Goal: Information Seeking & Learning: Learn about a topic

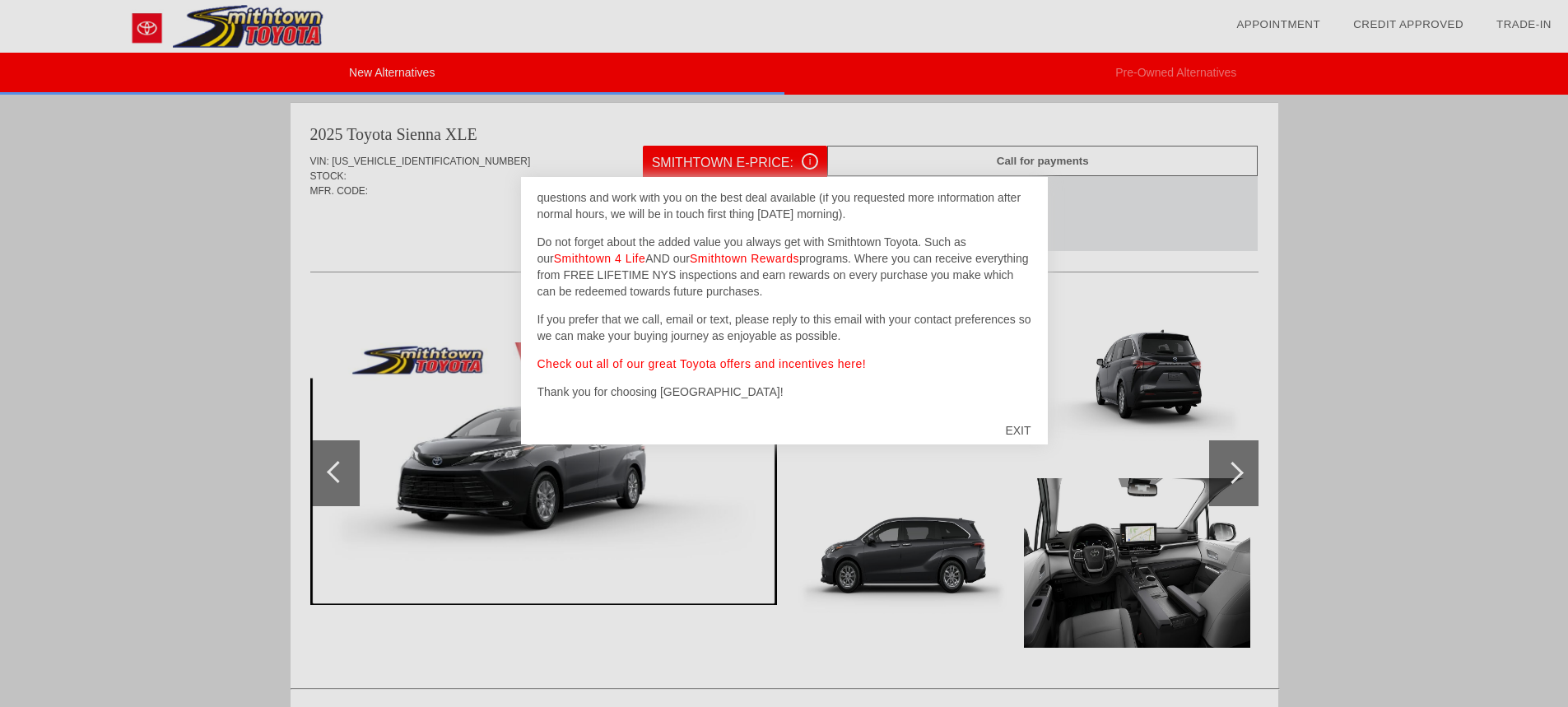
scroll to position [109, 0]
click at [1008, 428] on div "EXIT" at bounding box center [1018, 431] width 58 height 50
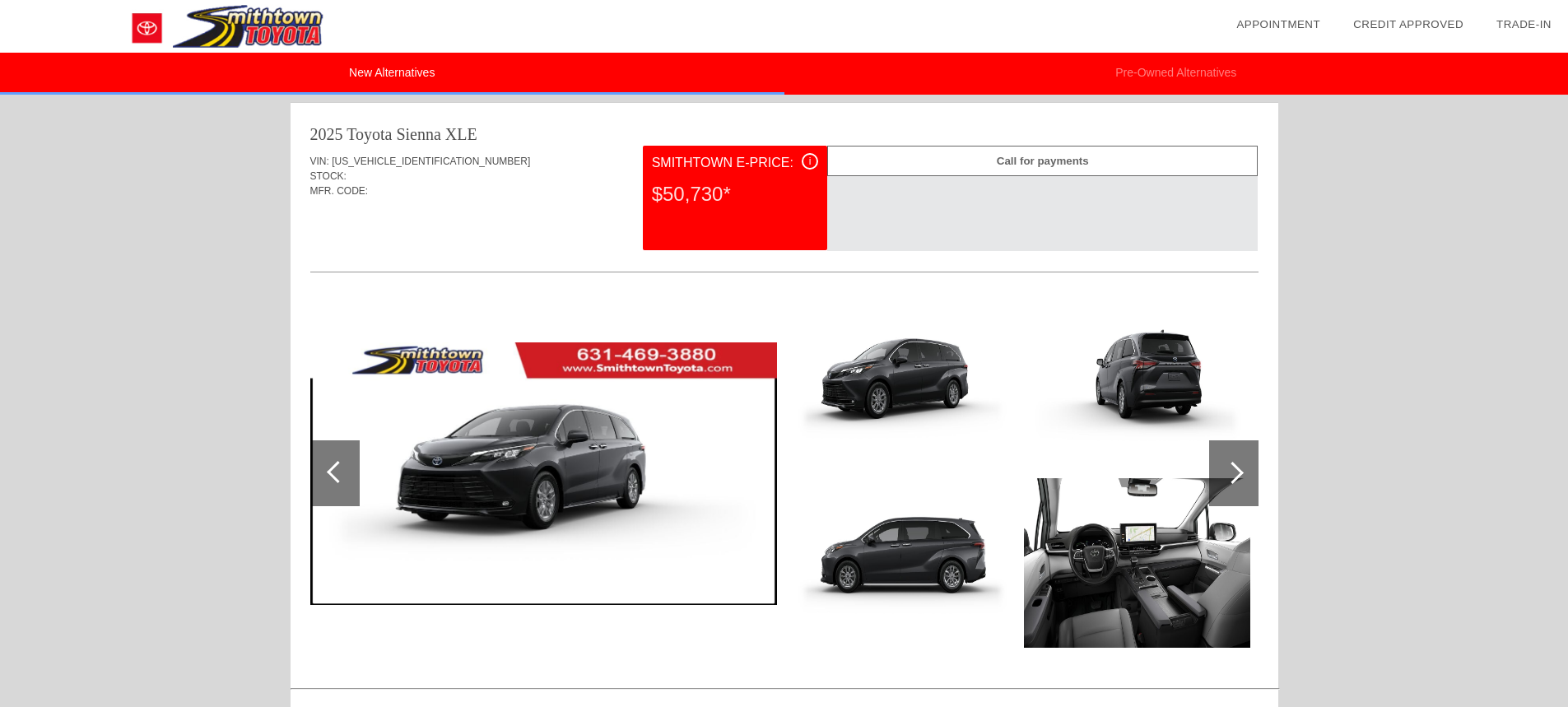
click at [1240, 470] on div at bounding box center [1233, 473] width 22 height 22
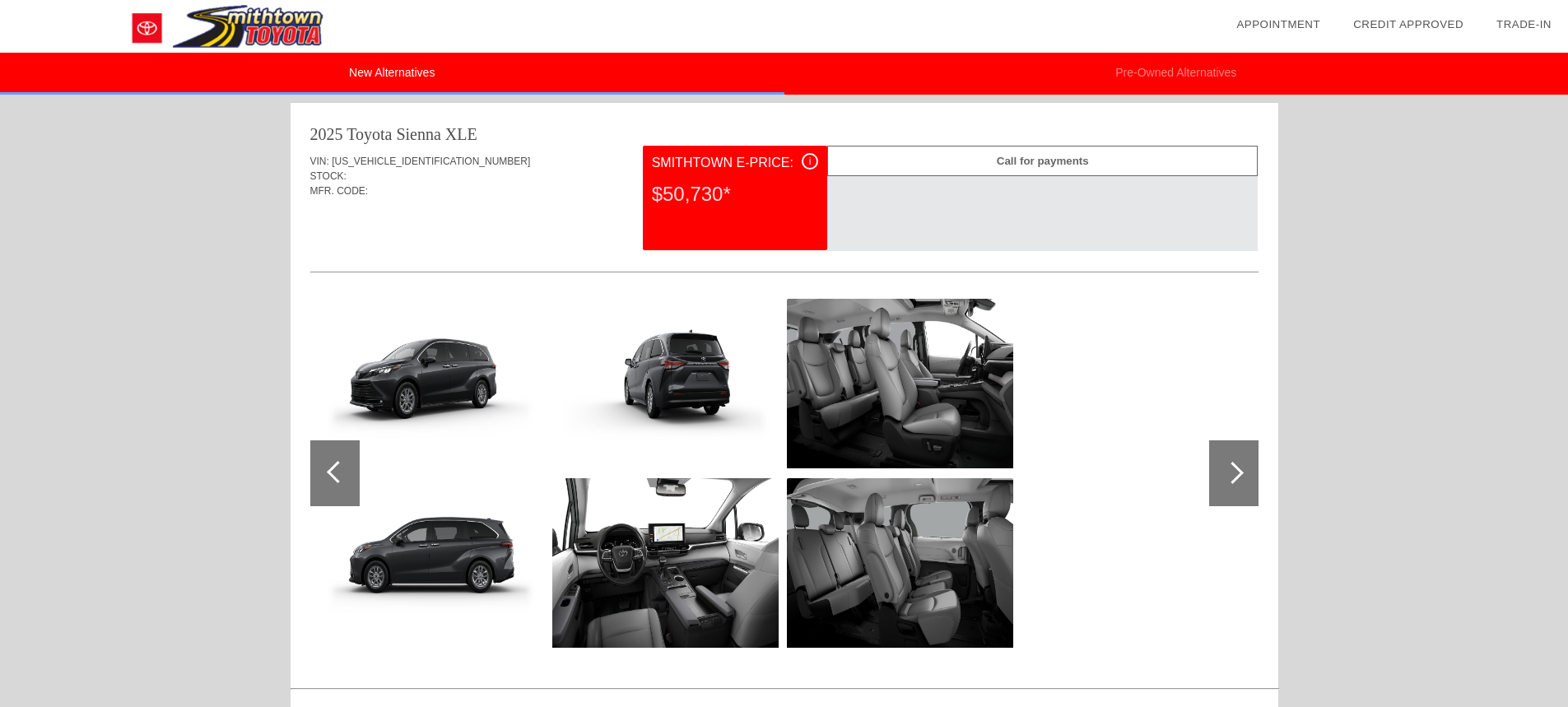
click at [1240, 470] on div at bounding box center [1233, 473] width 22 height 22
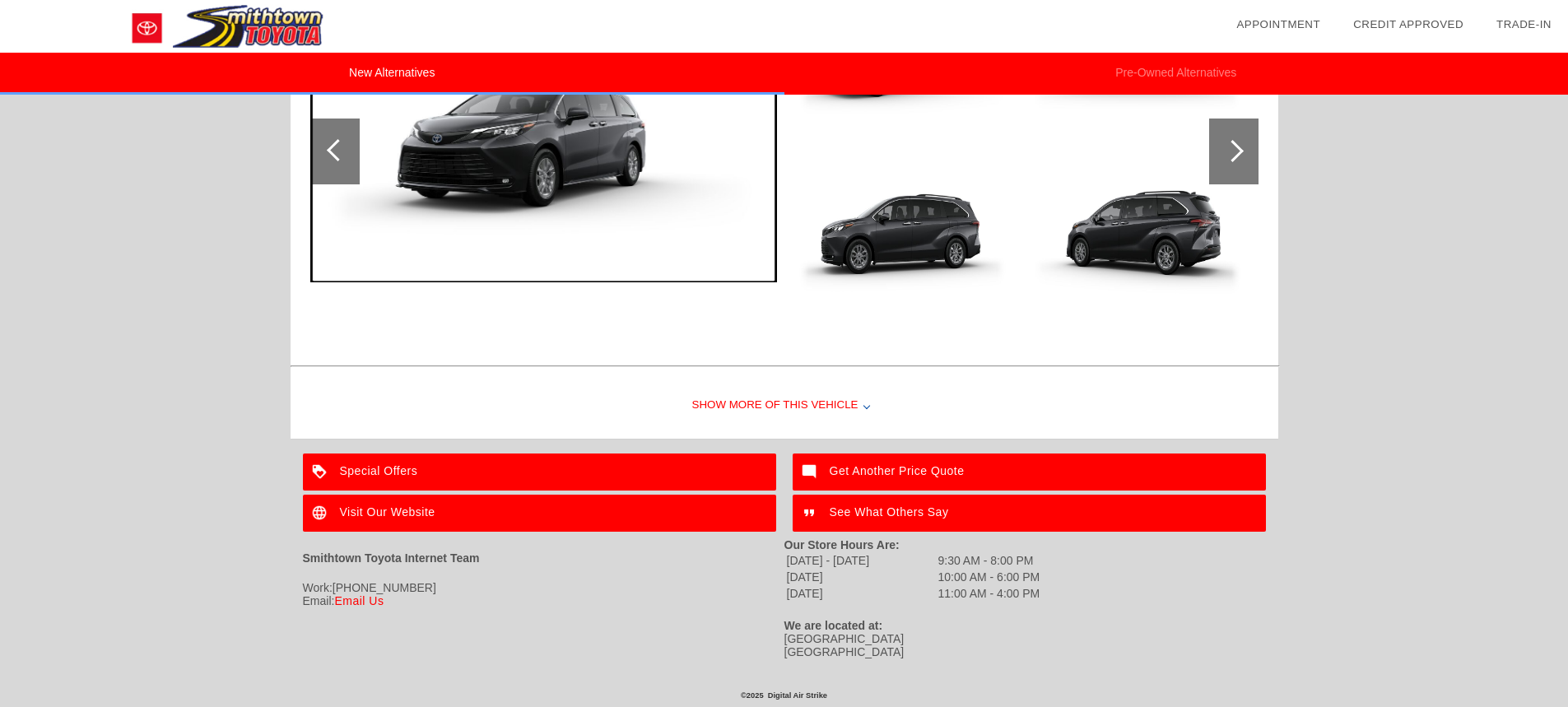
scroll to position [2009, 0]
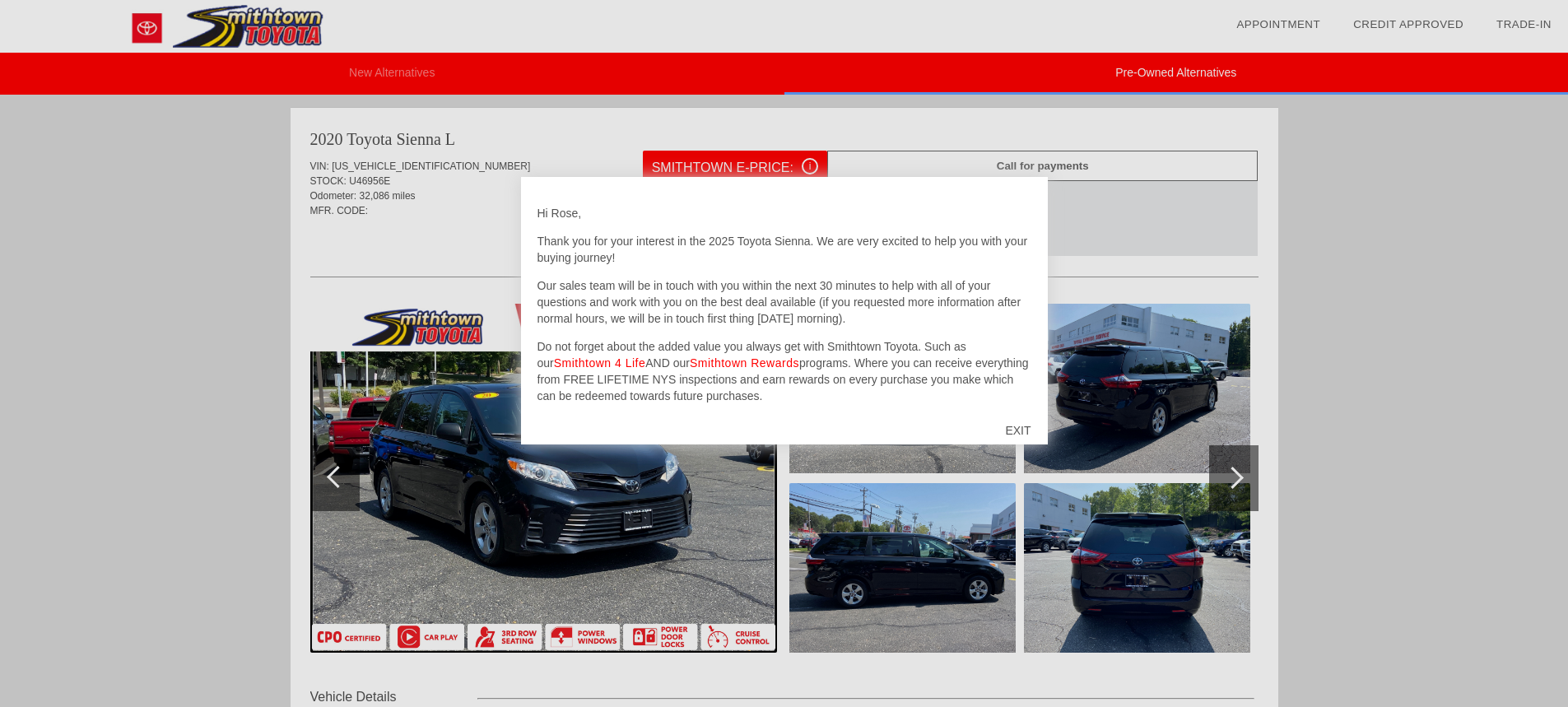
click at [1023, 429] on div "EXIT" at bounding box center [1018, 431] width 58 height 50
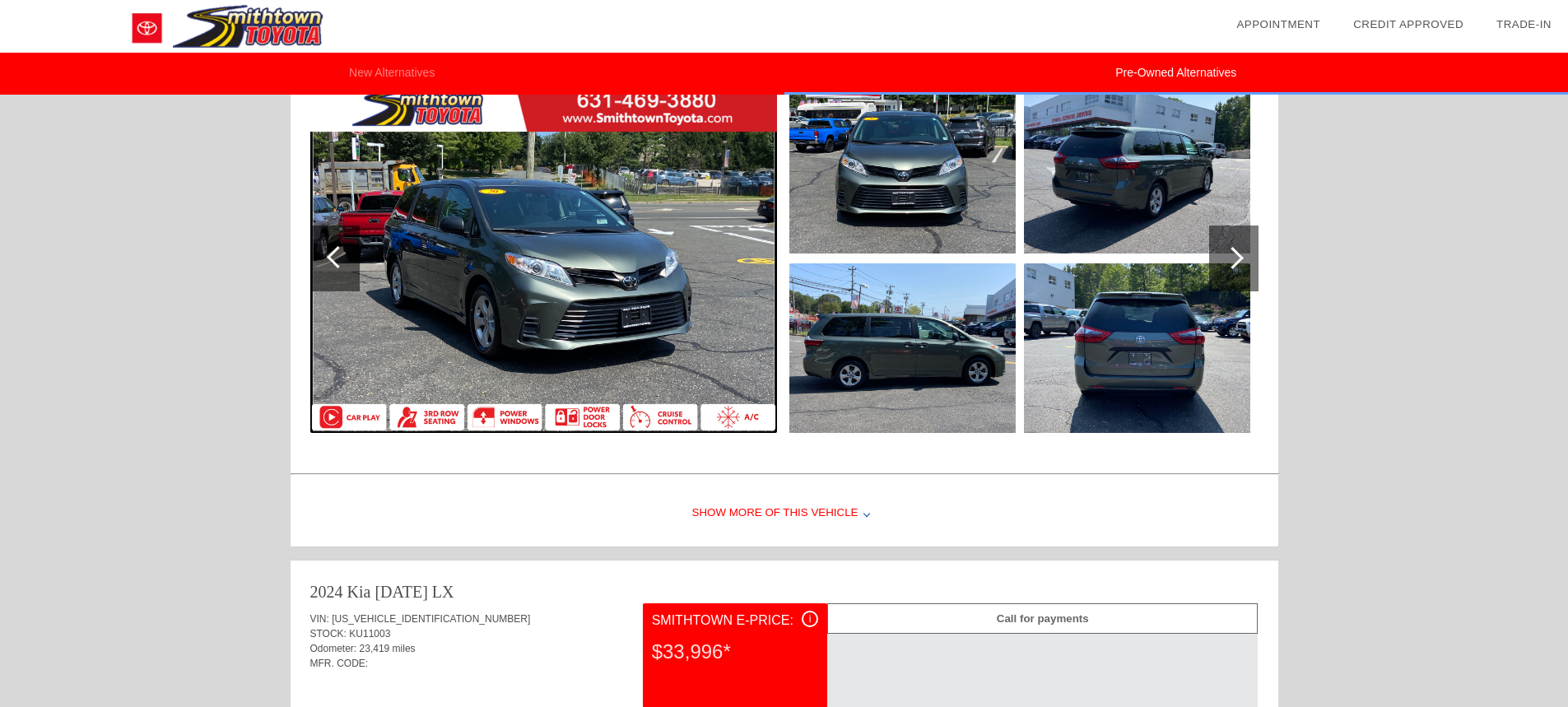
scroll to position [1235, 0]
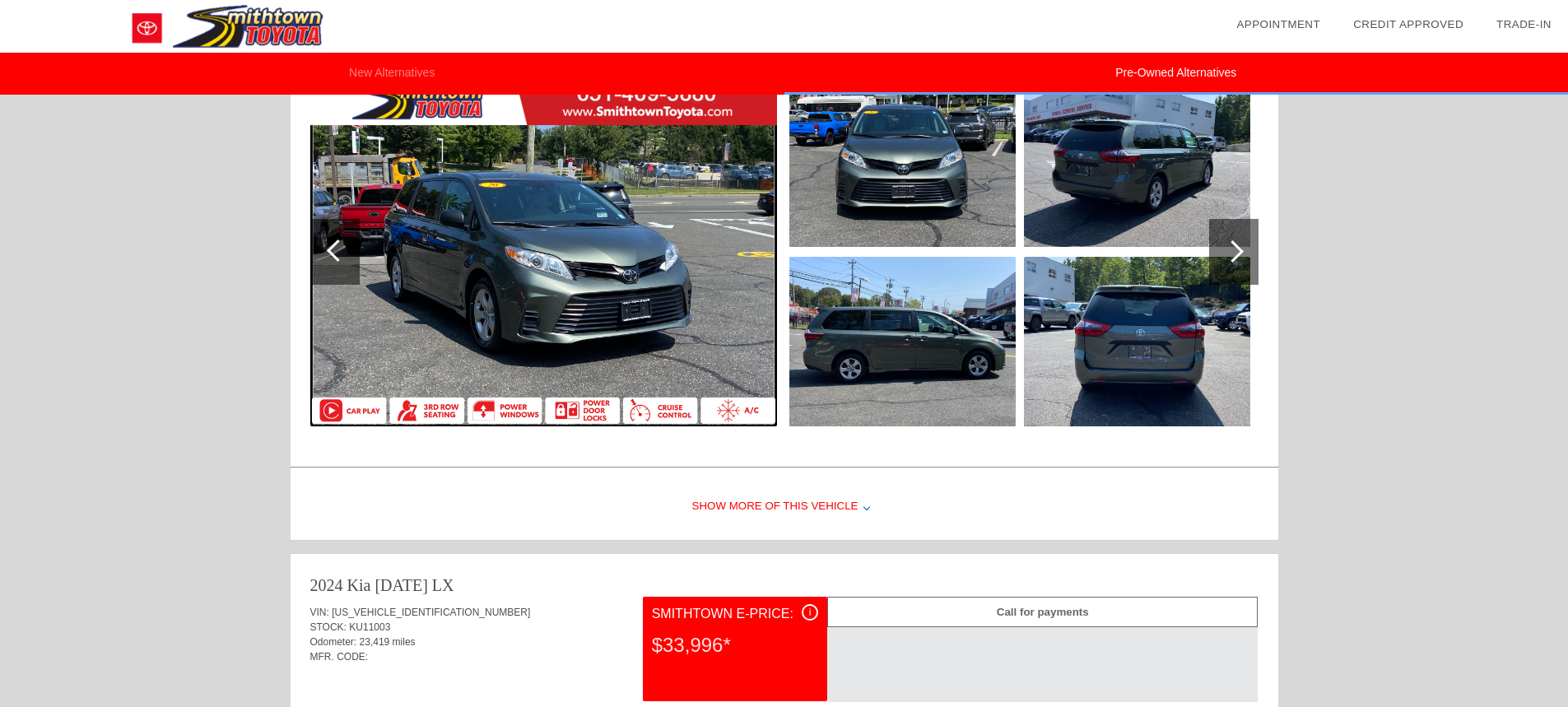
click at [1232, 249] on div at bounding box center [1233, 252] width 22 height 22
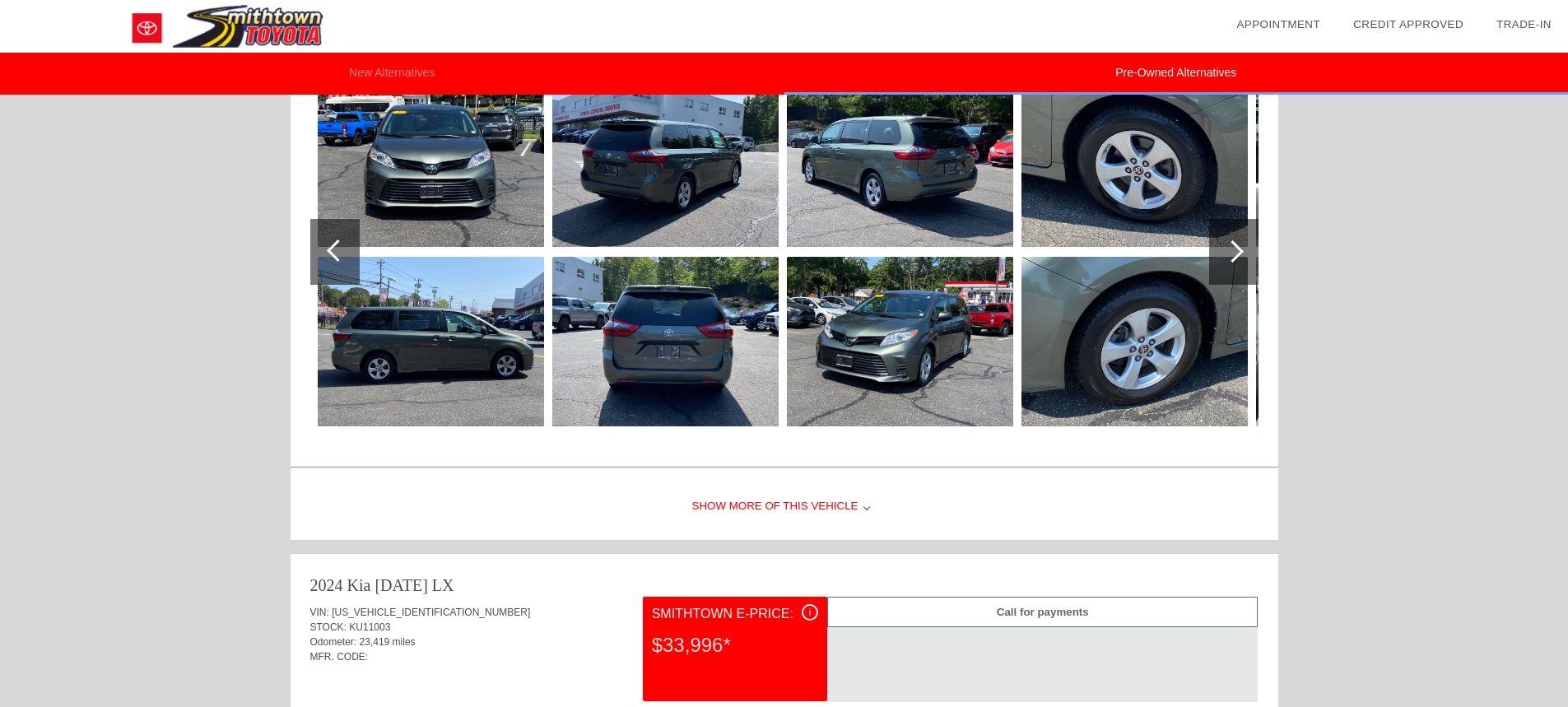
click at [1232, 249] on div at bounding box center [1233, 252] width 22 height 22
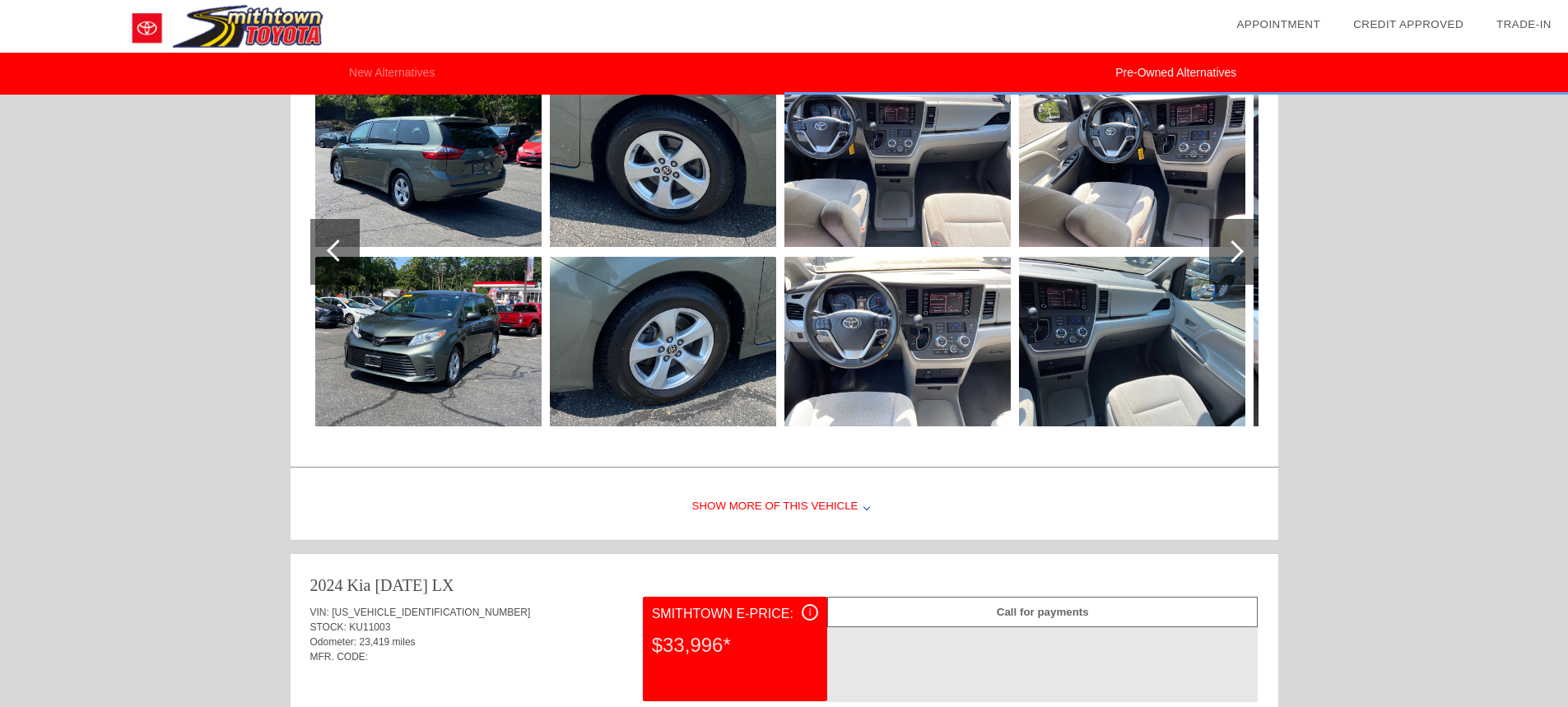
click at [1232, 249] on div at bounding box center [1233, 252] width 22 height 22
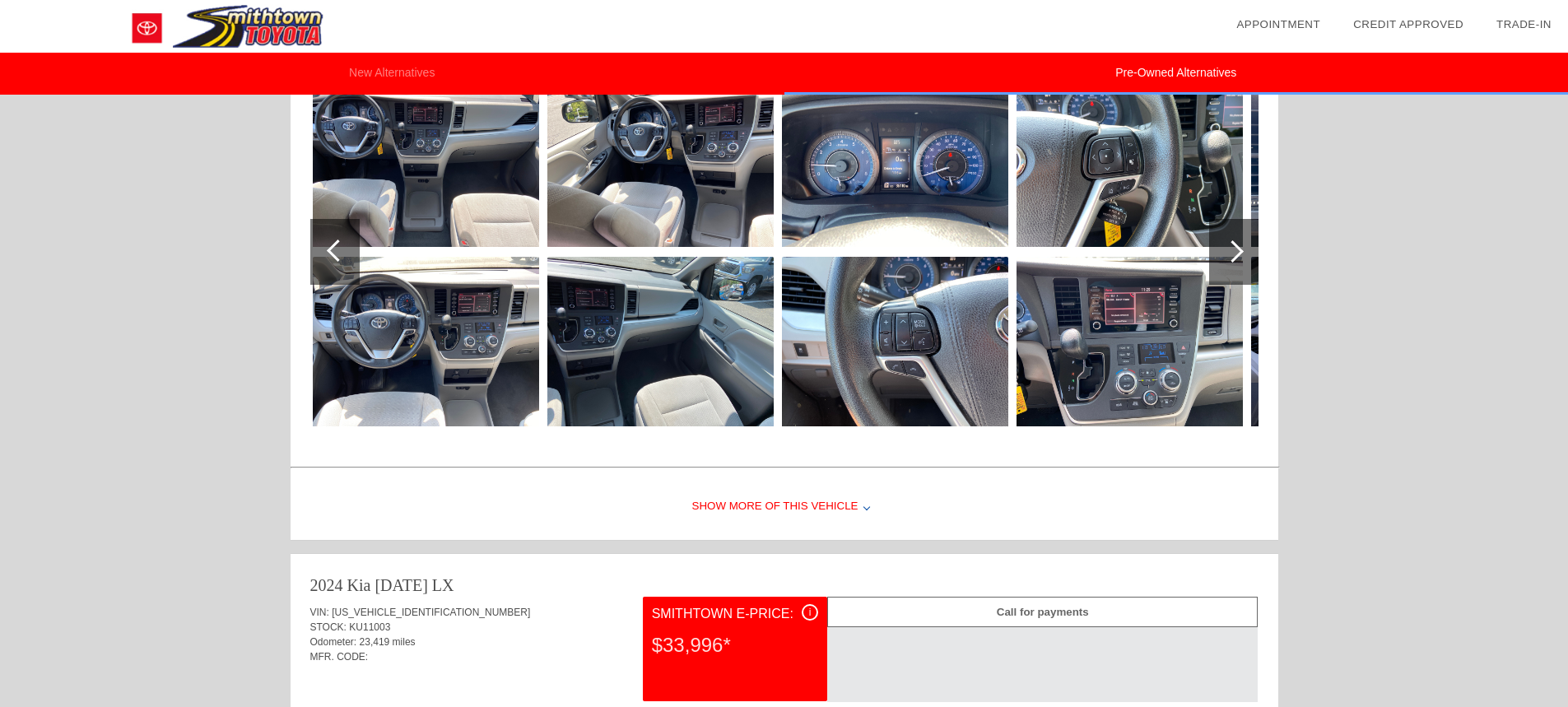
click at [1232, 249] on div at bounding box center [1233, 252] width 22 height 22
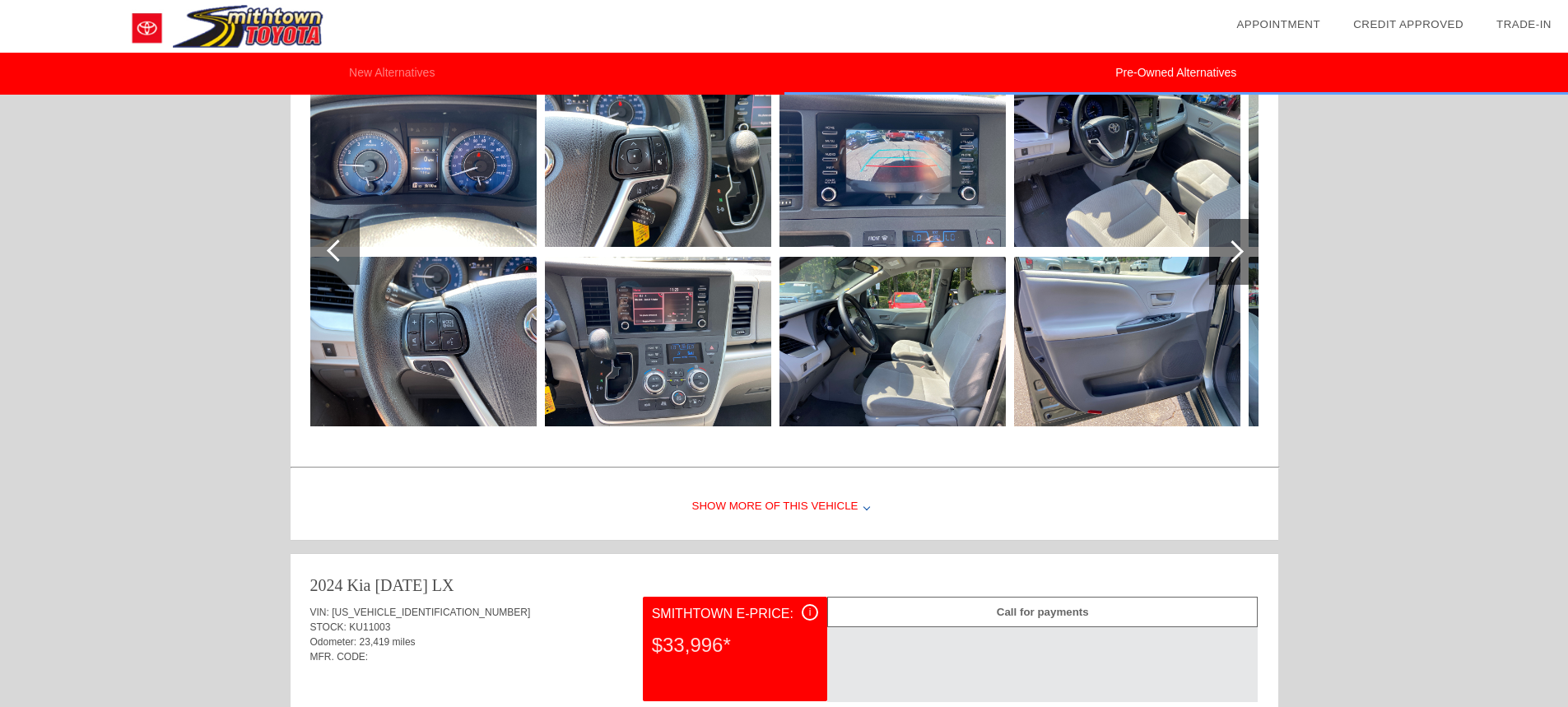
click at [1232, 249] on div at bounding box center [1233, 252] width 22 height 22
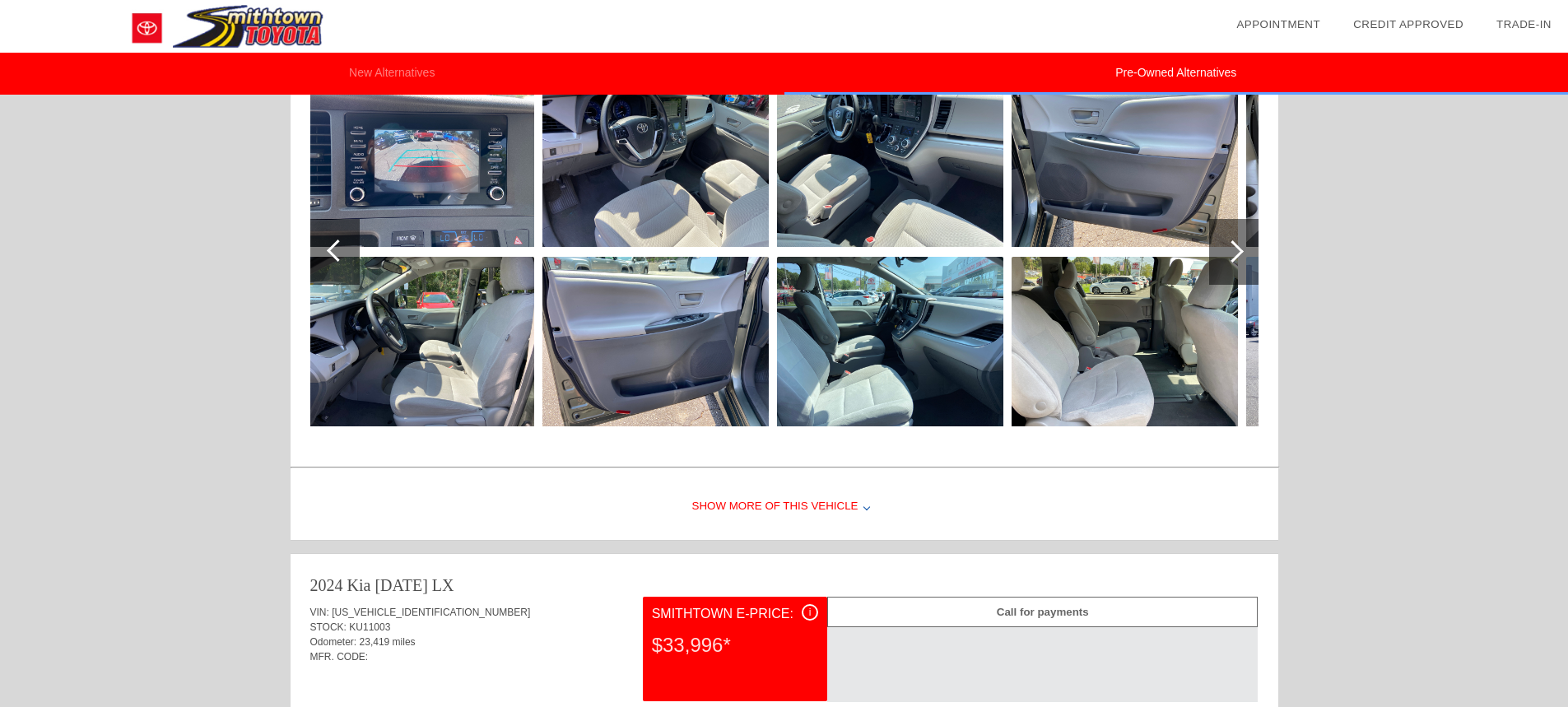
click at [1232, 249] on div at bounding box center [1233, 252] width 22 height 22
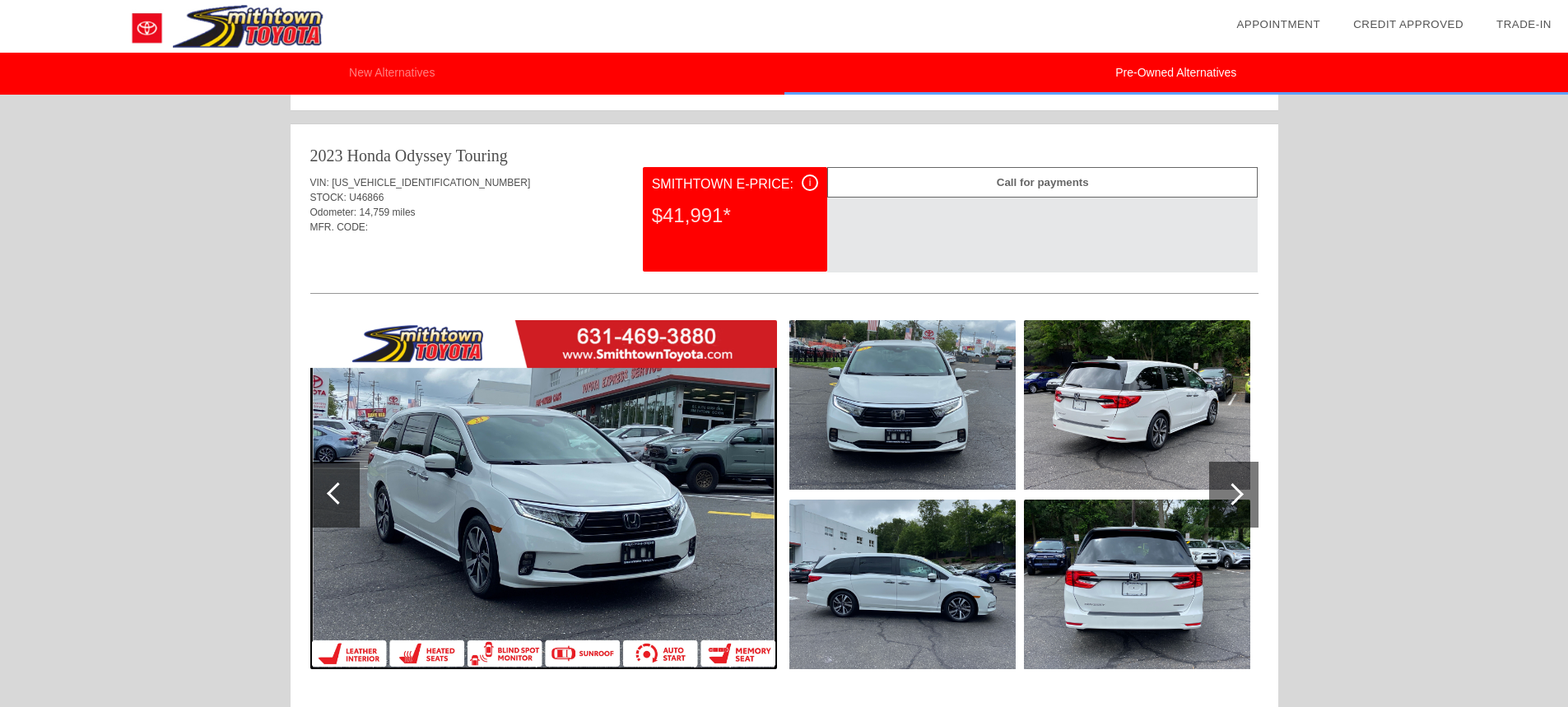
scroll to position [2388, 0]
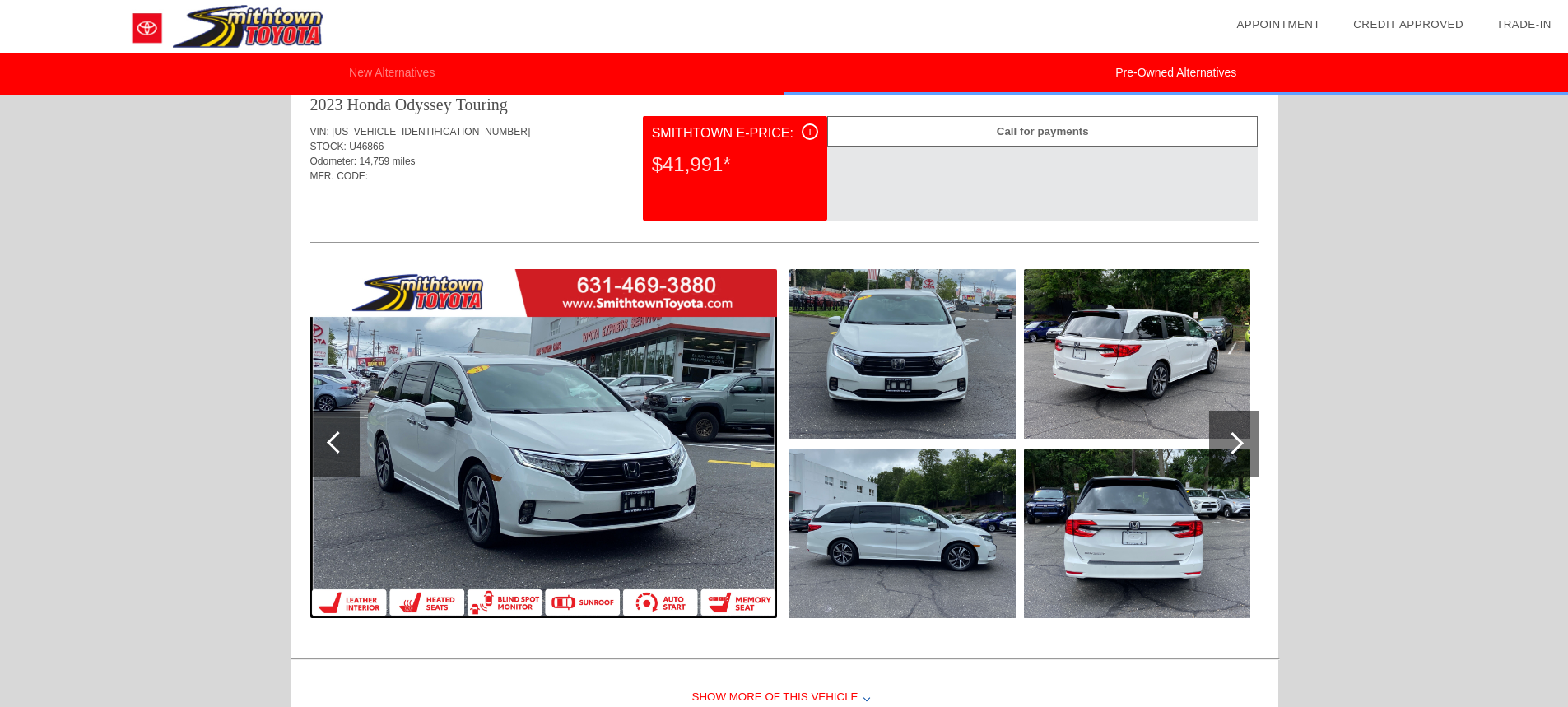
click at [1232, 438] on div at bounding box center [1233, 443] width 22 height 22
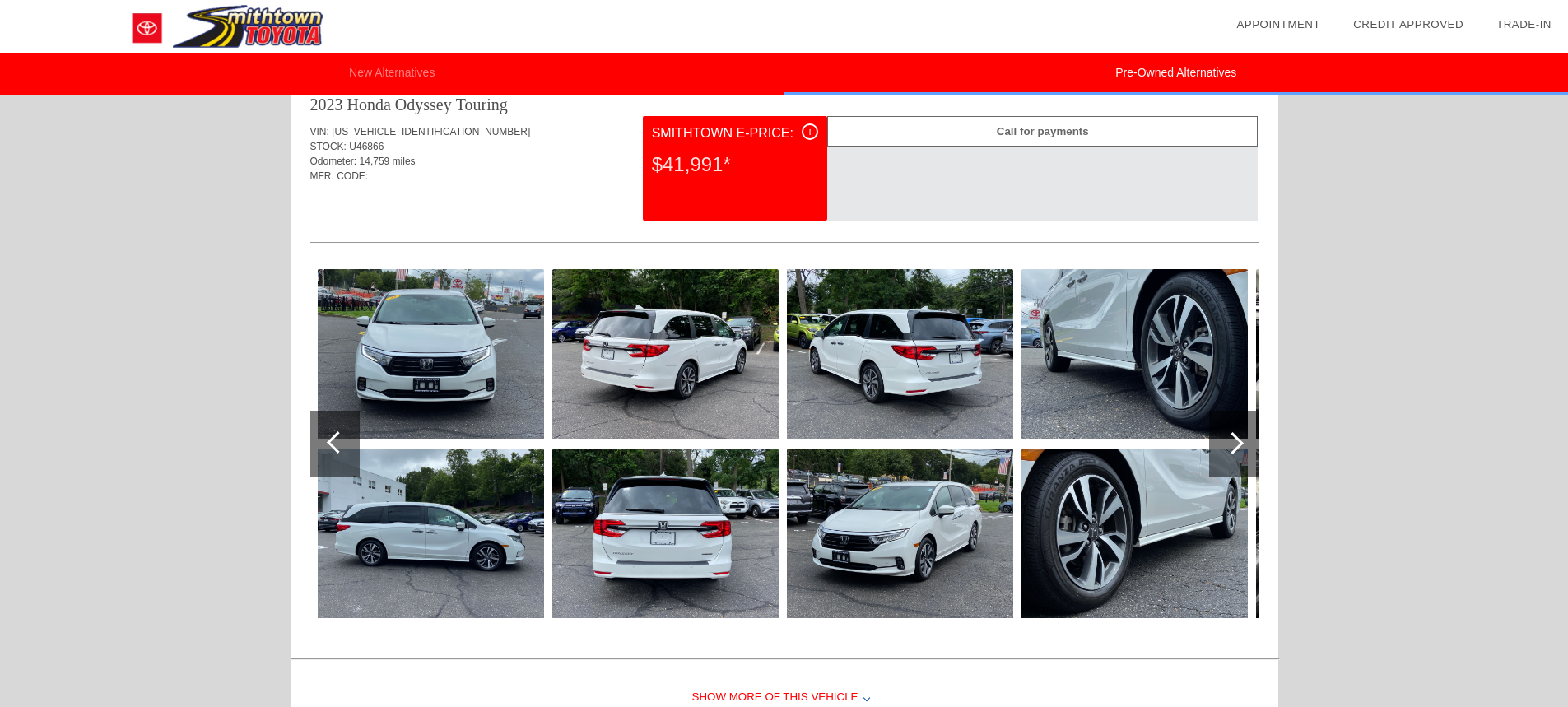
click at [1232, 438] on div at bounding box center [1233, 443] width 22 height 22
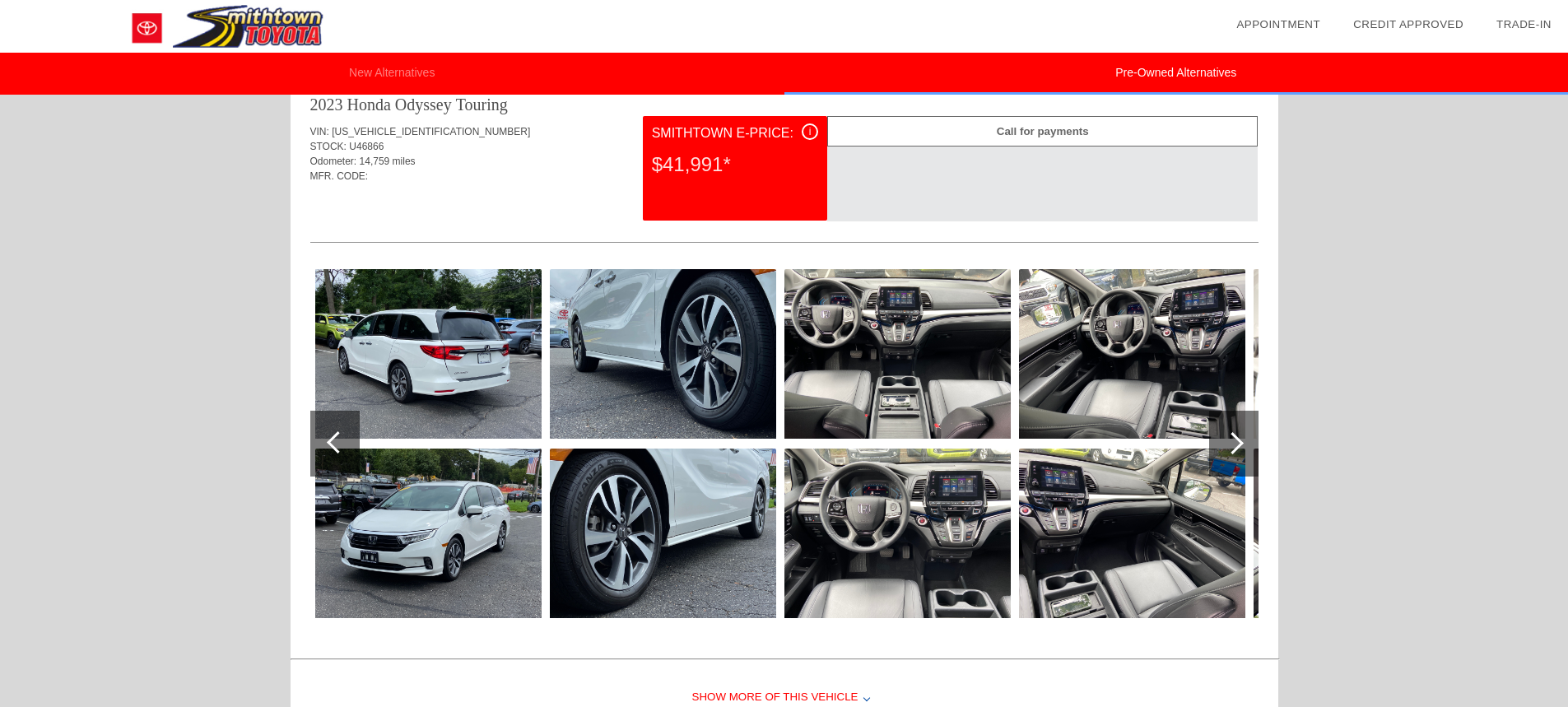
click at [1232, 438] on div at bounding box center [1233, 443] width 22 height 22
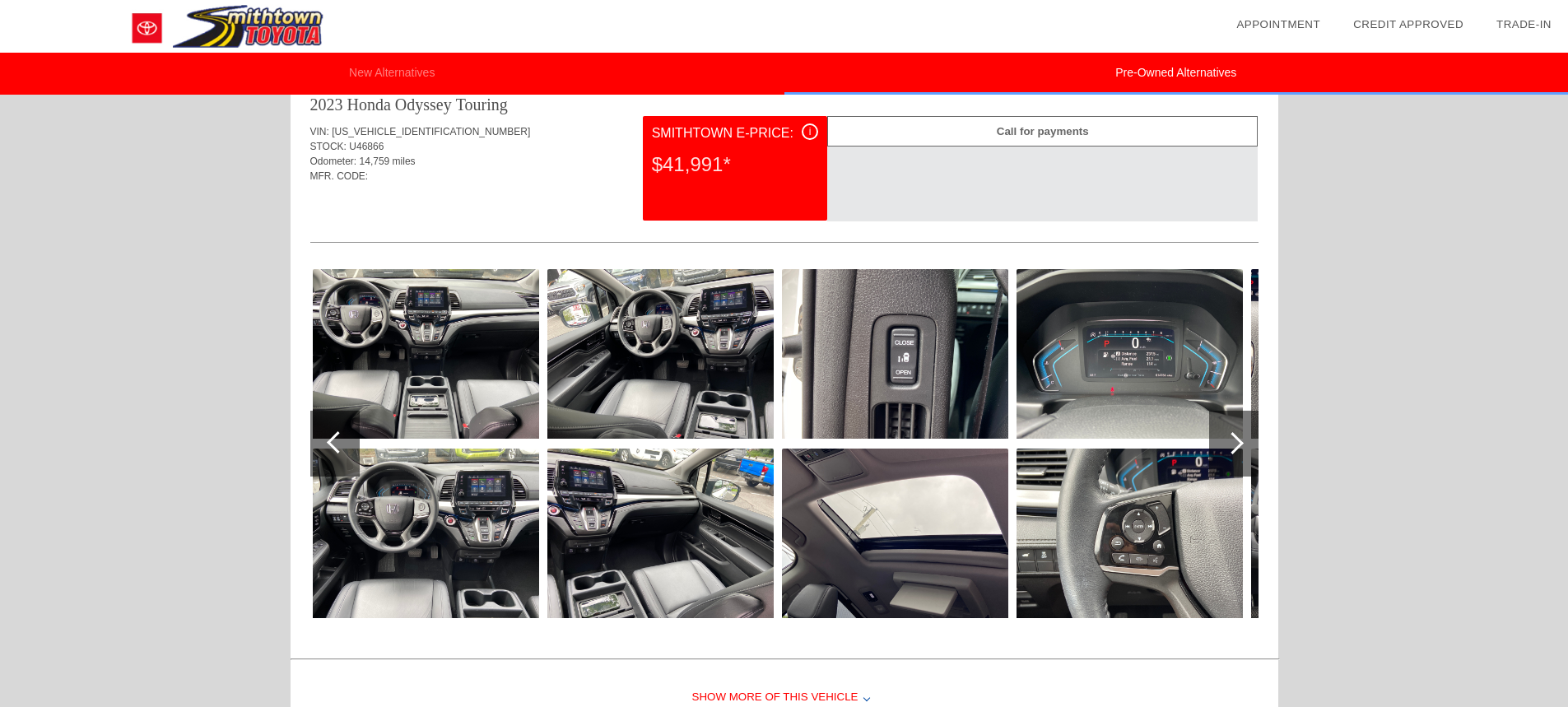
click at [1232, 438] on div at bounding box center [1233, 443] width 22 height 22
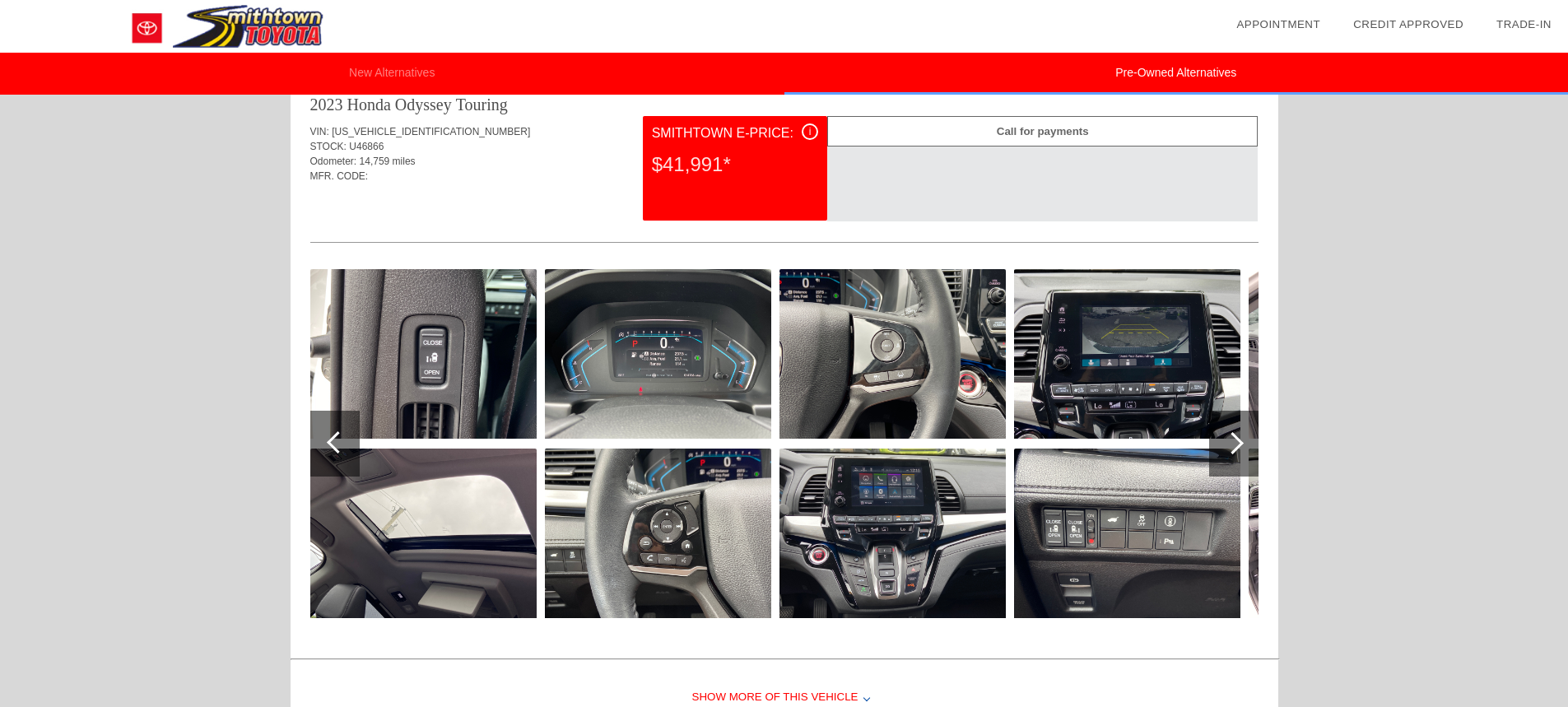
click at [1232, 438] on div at bounding box center [1233, 443] width 22 height 22
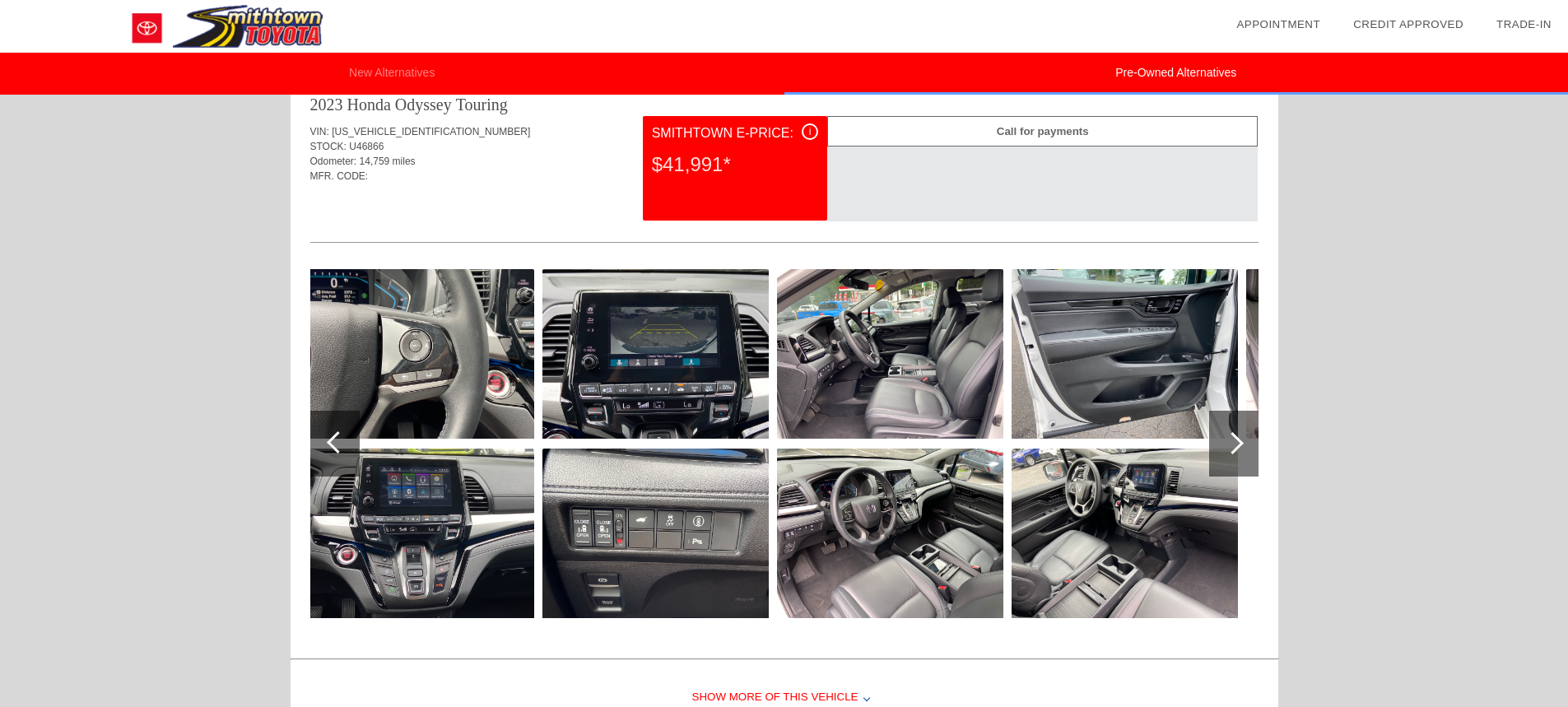
click at [1232, 438] on div at bounding box center [1233, 443] width 22 height 22
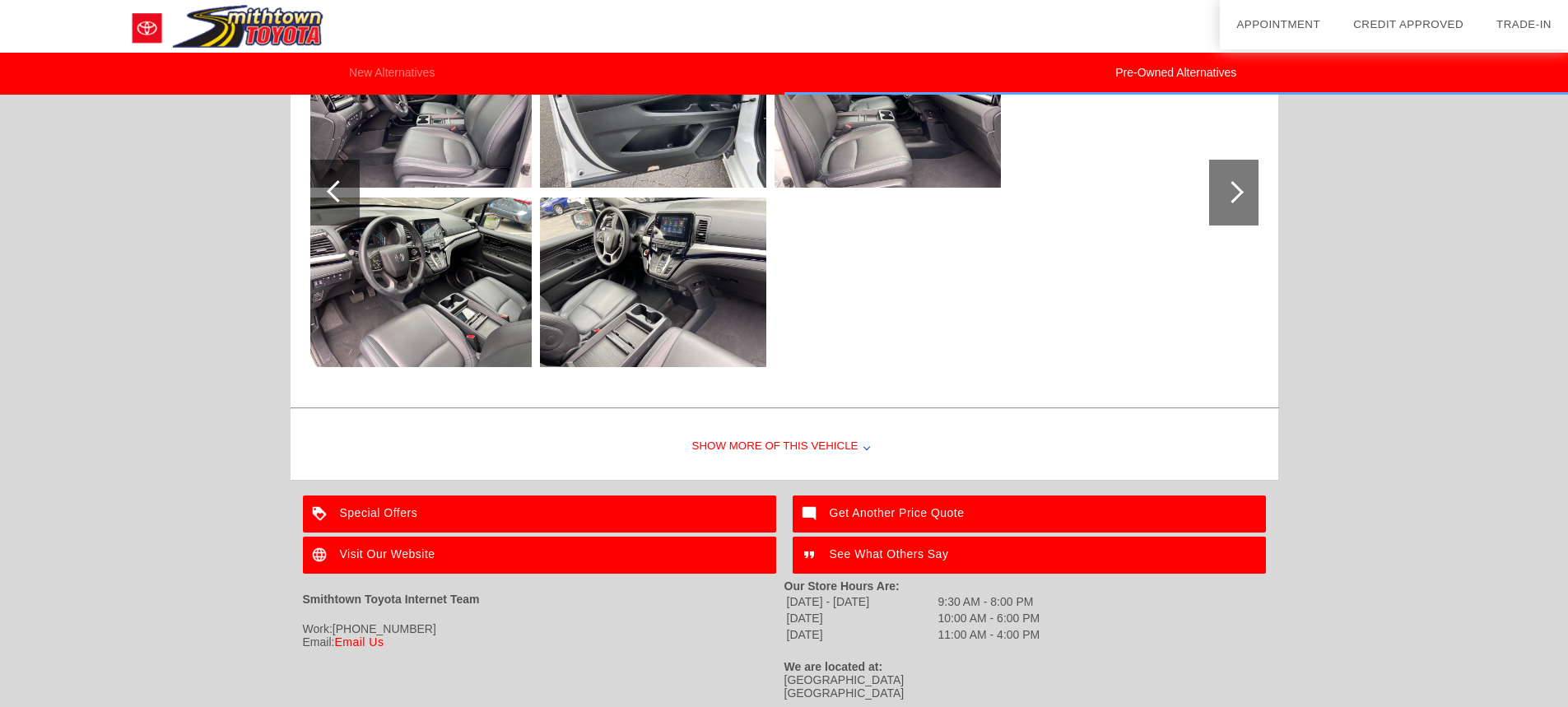
scroll to position [2681, 0]
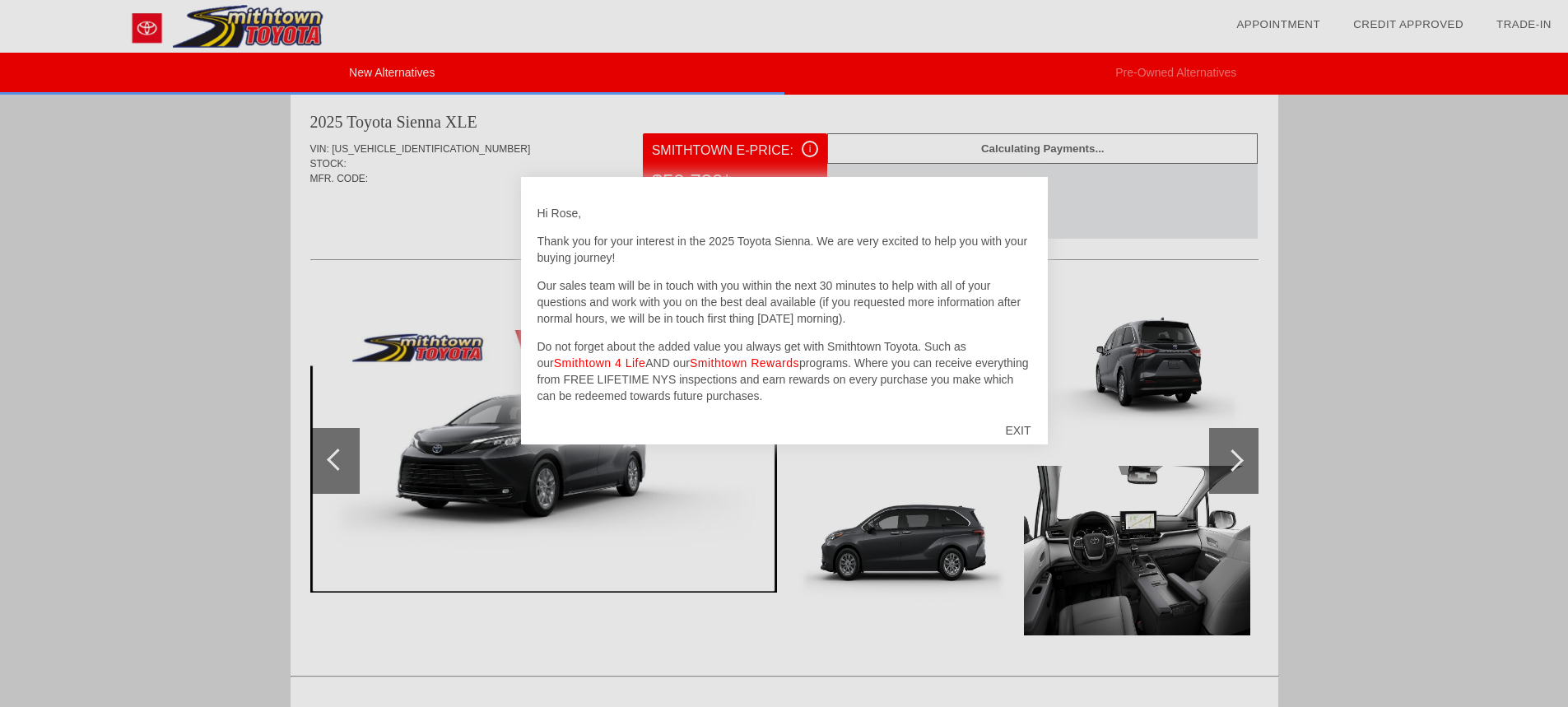
scroll to position [1425, 0]
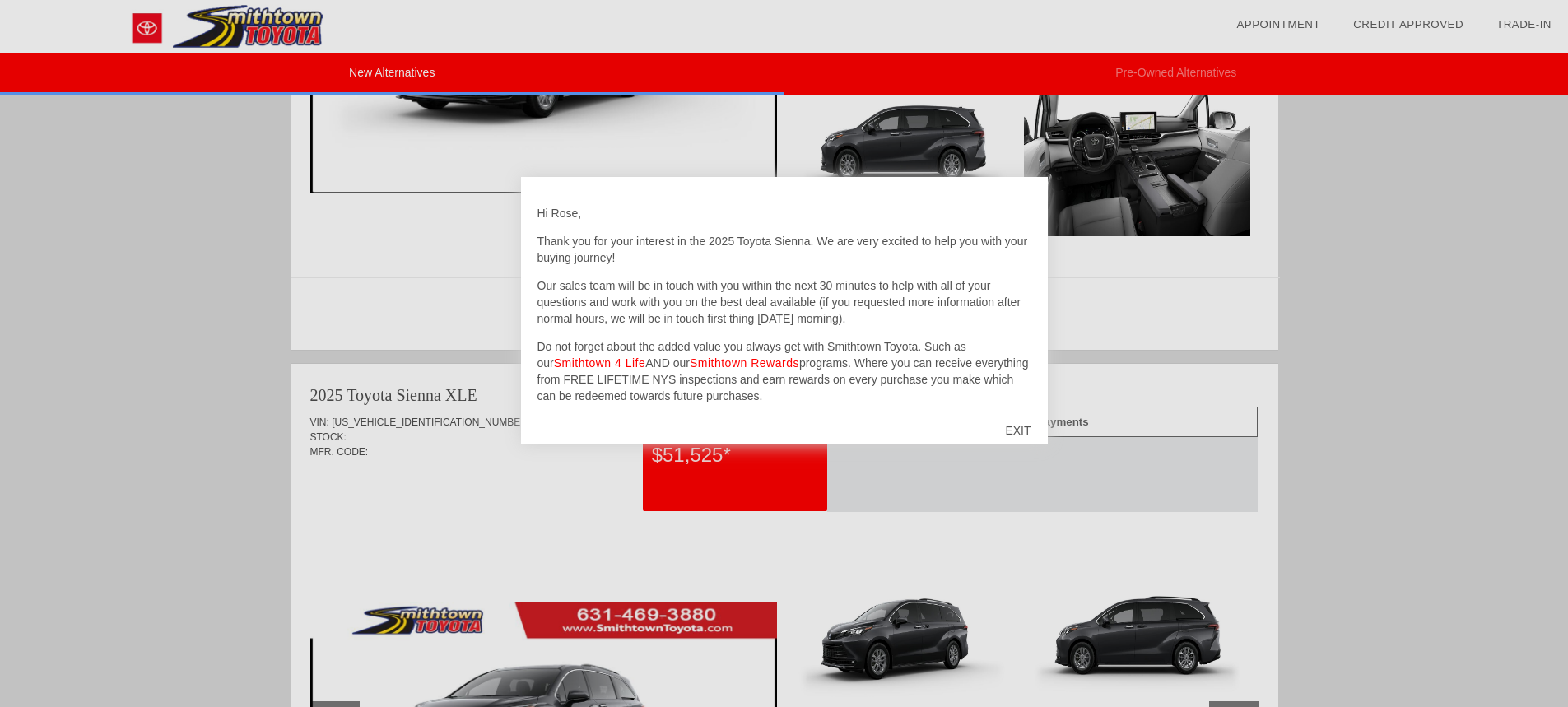
click at [1022, 429] on div "EXIT" at bounding box center [1018, 431] width 58 height 50
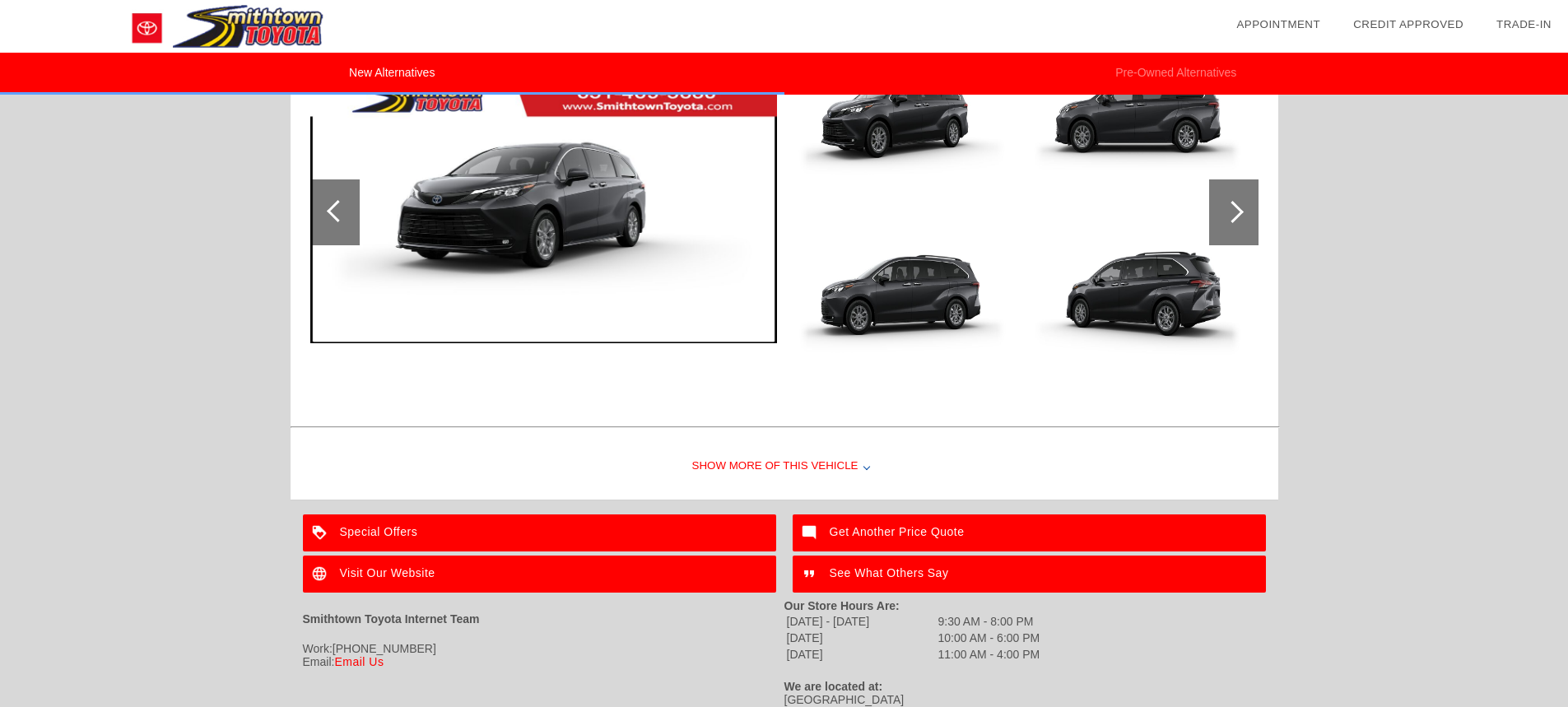
scroll to position [1844, 0]
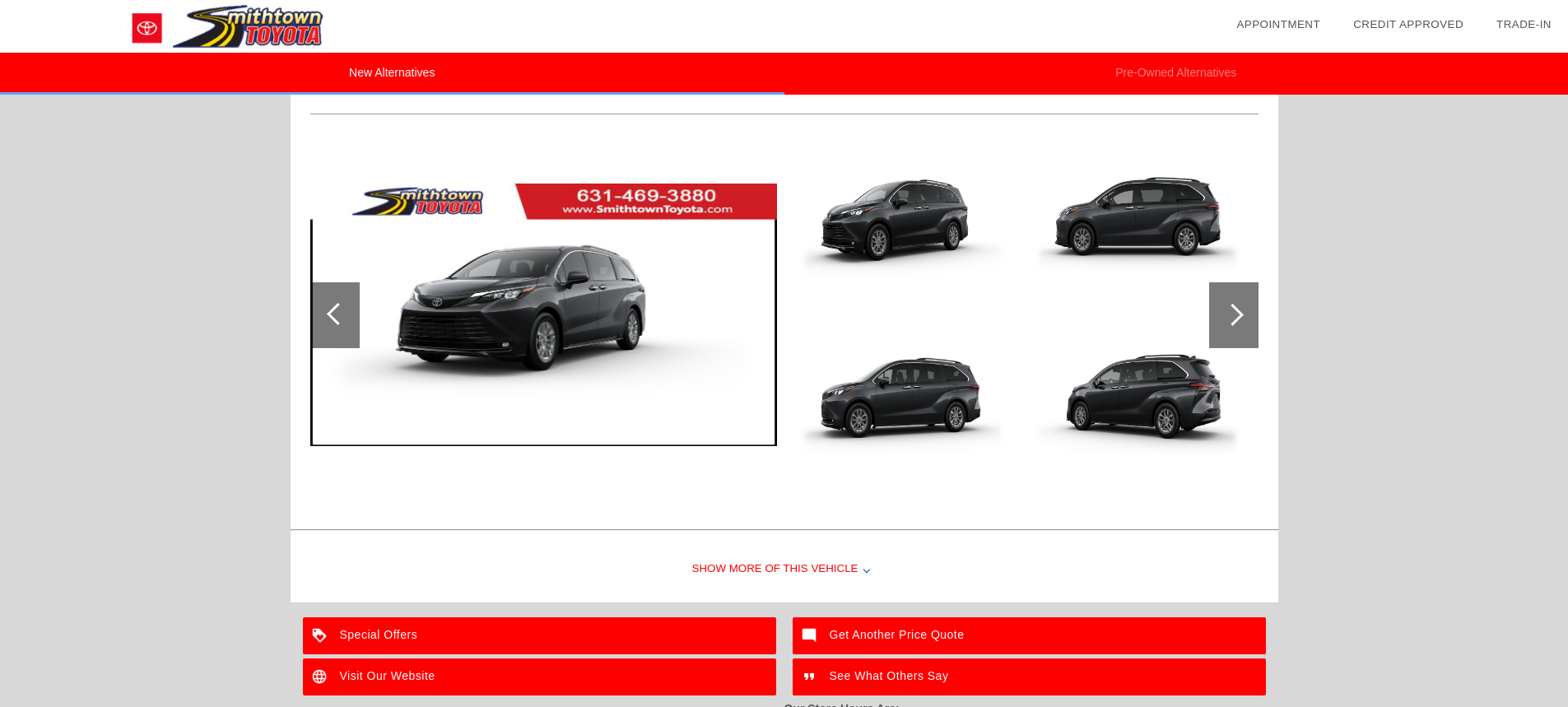
click at [1231, 319] on div at bounding box center [1233, 315] width 22 height 22
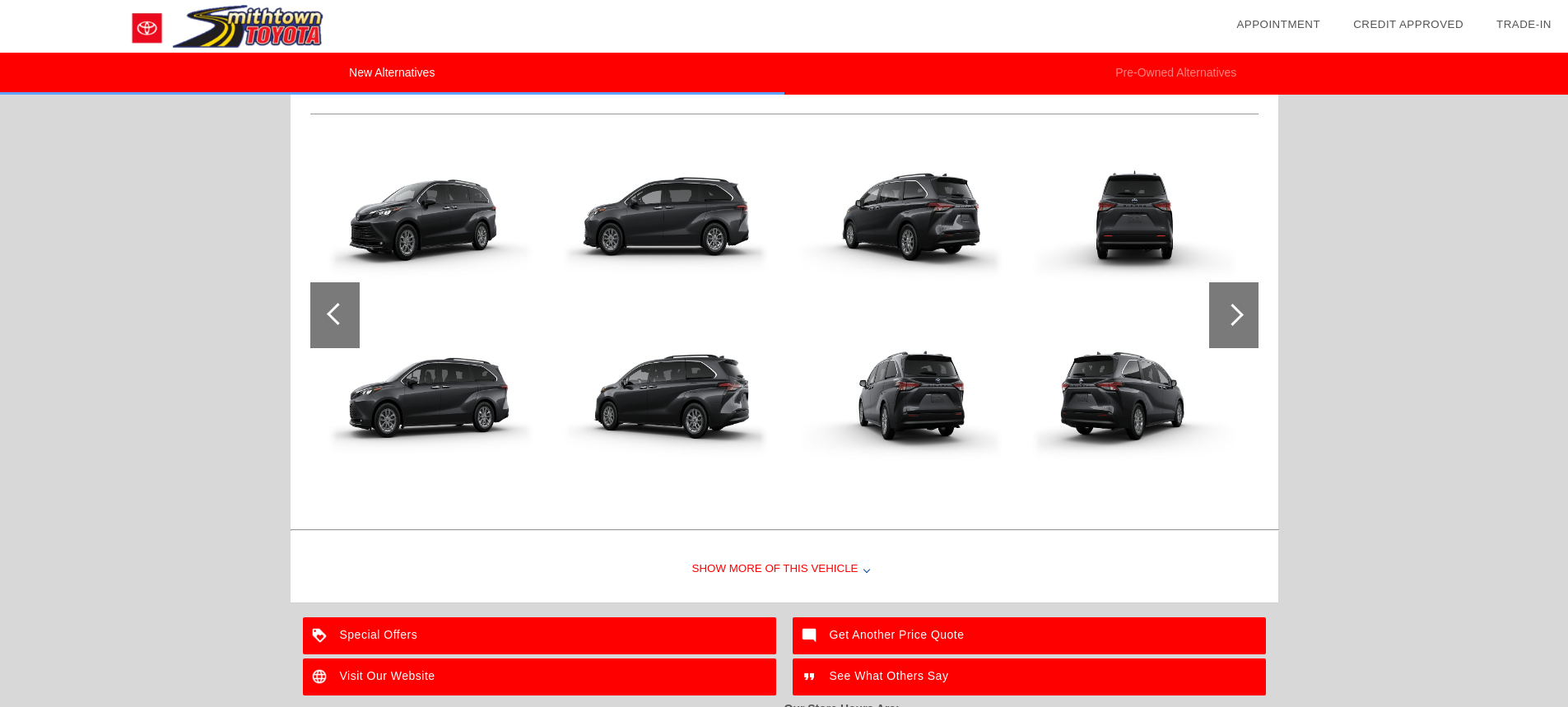
click at [1232, 319] on div at bounding box center [1233, 315] width 22 height 22
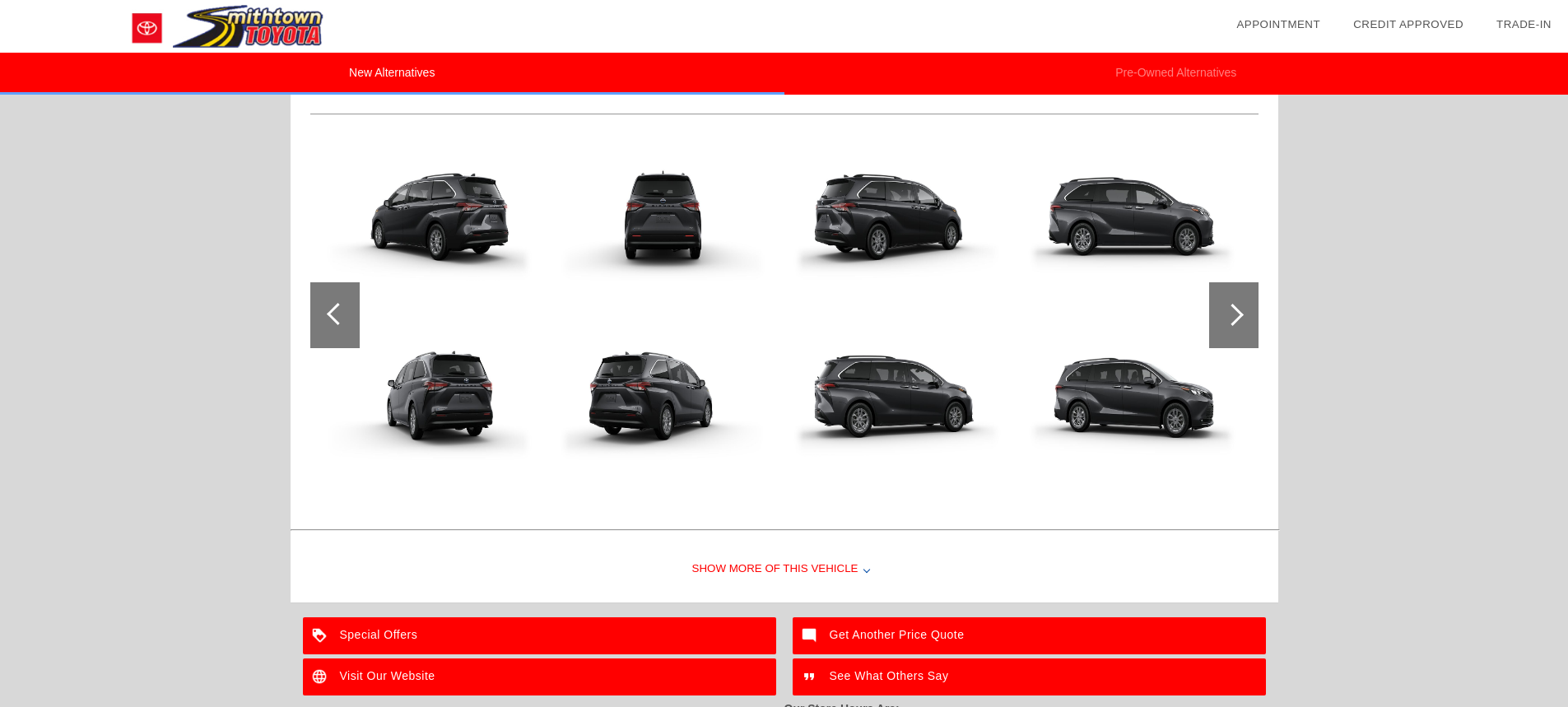
click at [1232, 320] on div at bounding box center [1233, 315] width 22 height 22
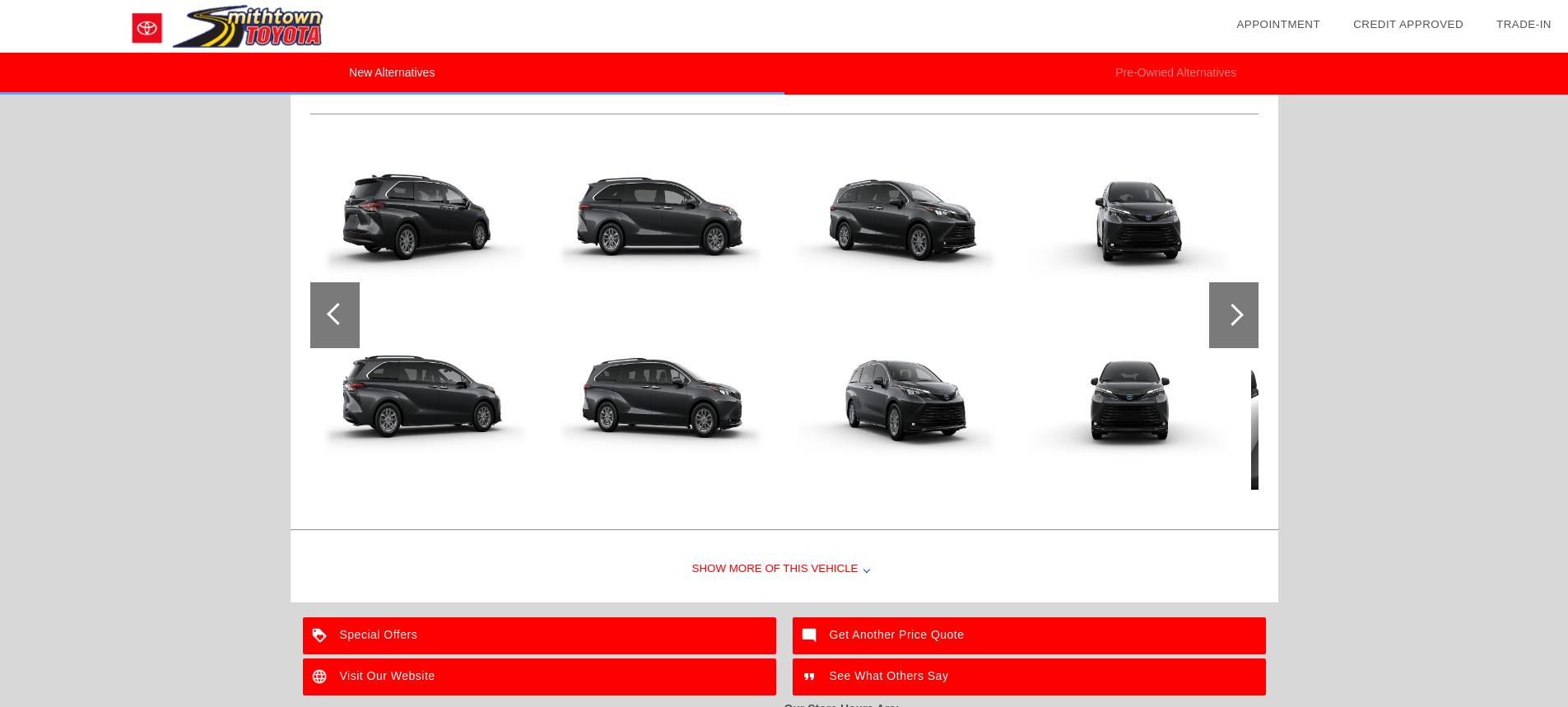
click at [1232, 321] on div at bounding box center [1233, 315] width 22 height 22
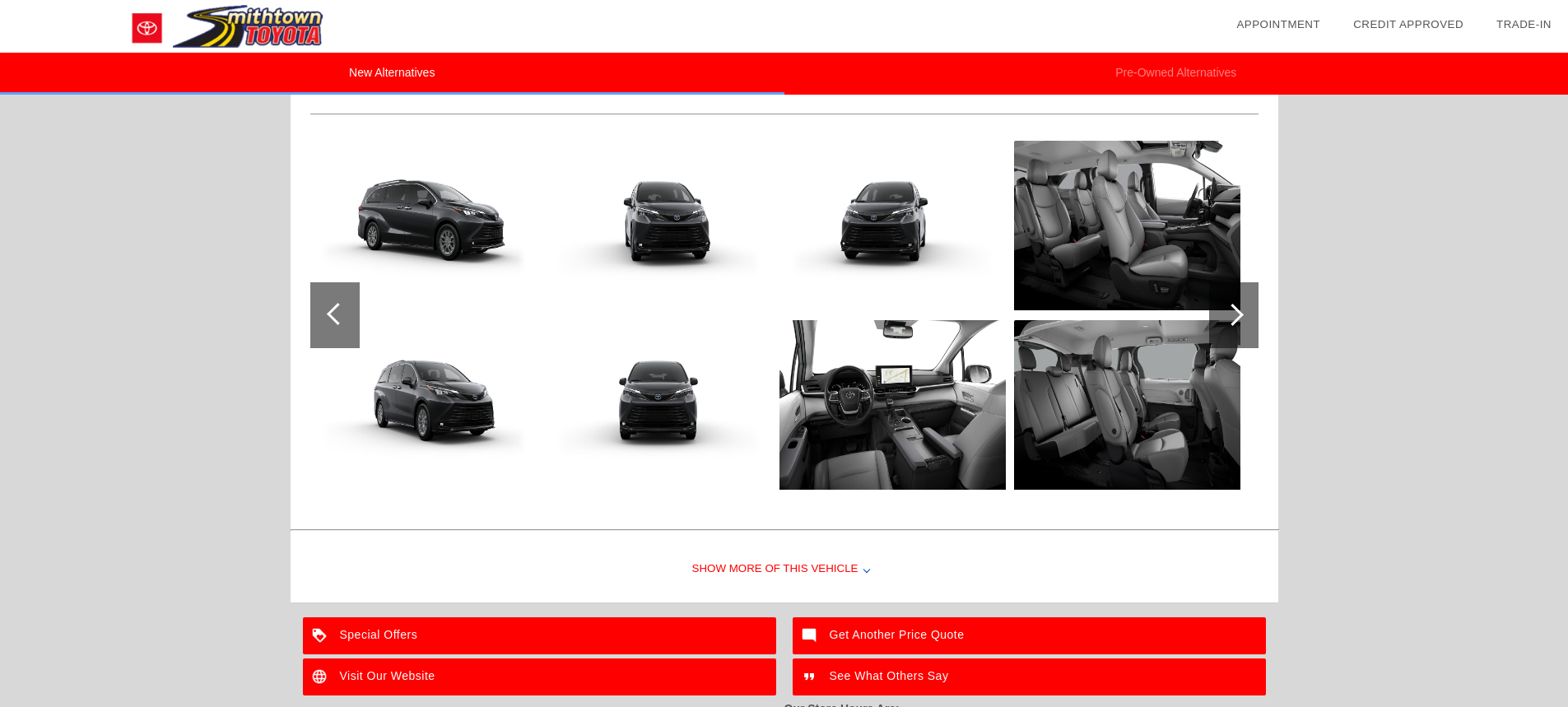
click at [1232, 321] on div at bounding box center [1233, 315] width 22 height 22
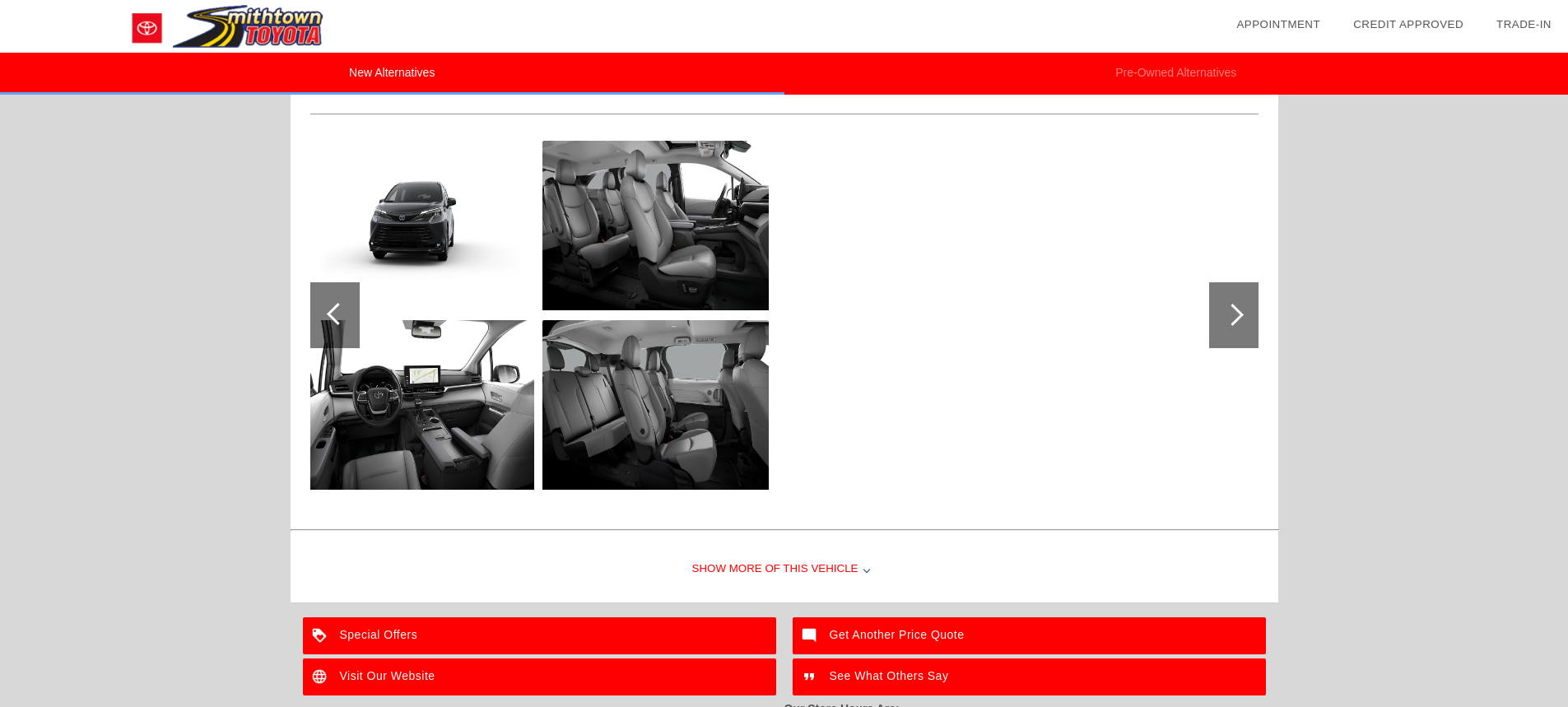
click at [1232, 321] on div at bounding box center [1233, 315] width 22 height 22
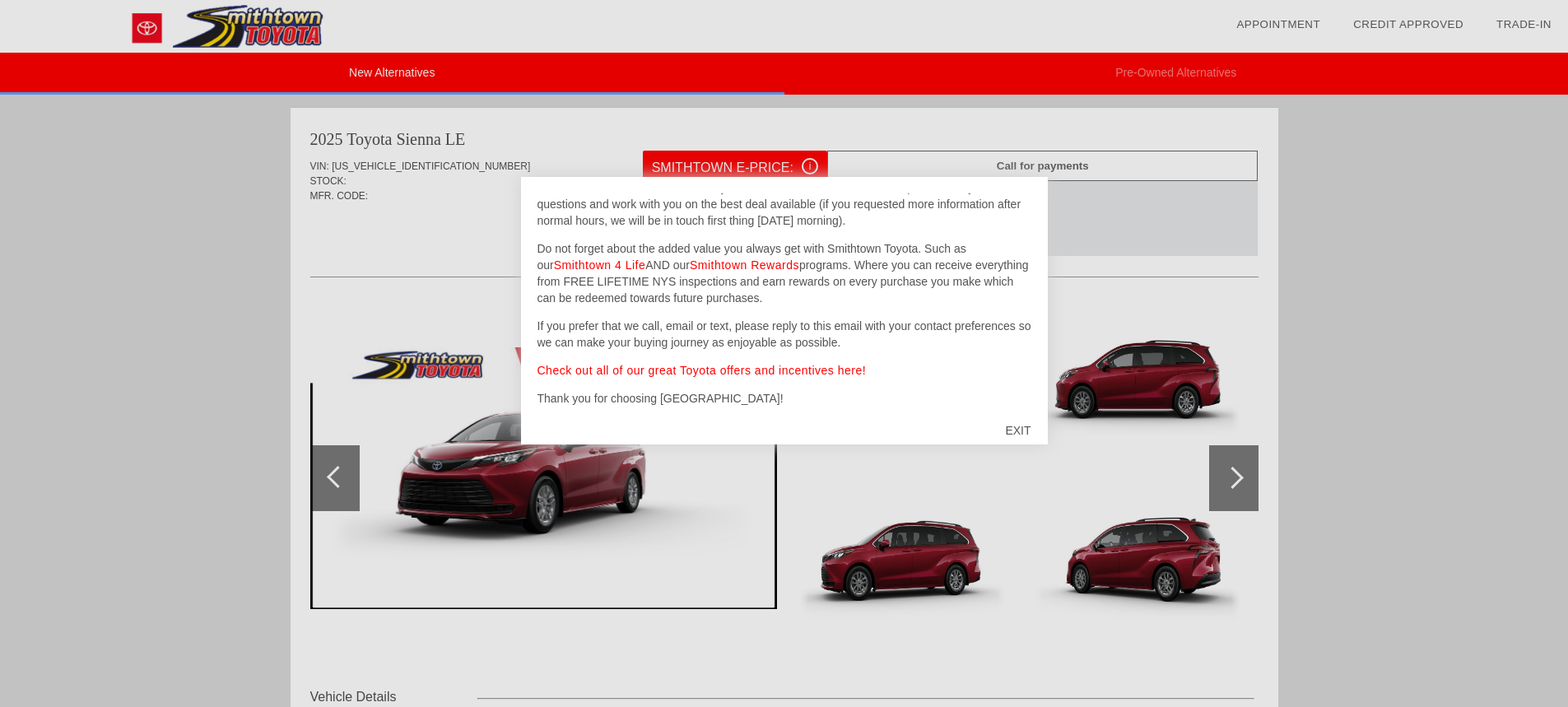
scroll to position [109, 0]
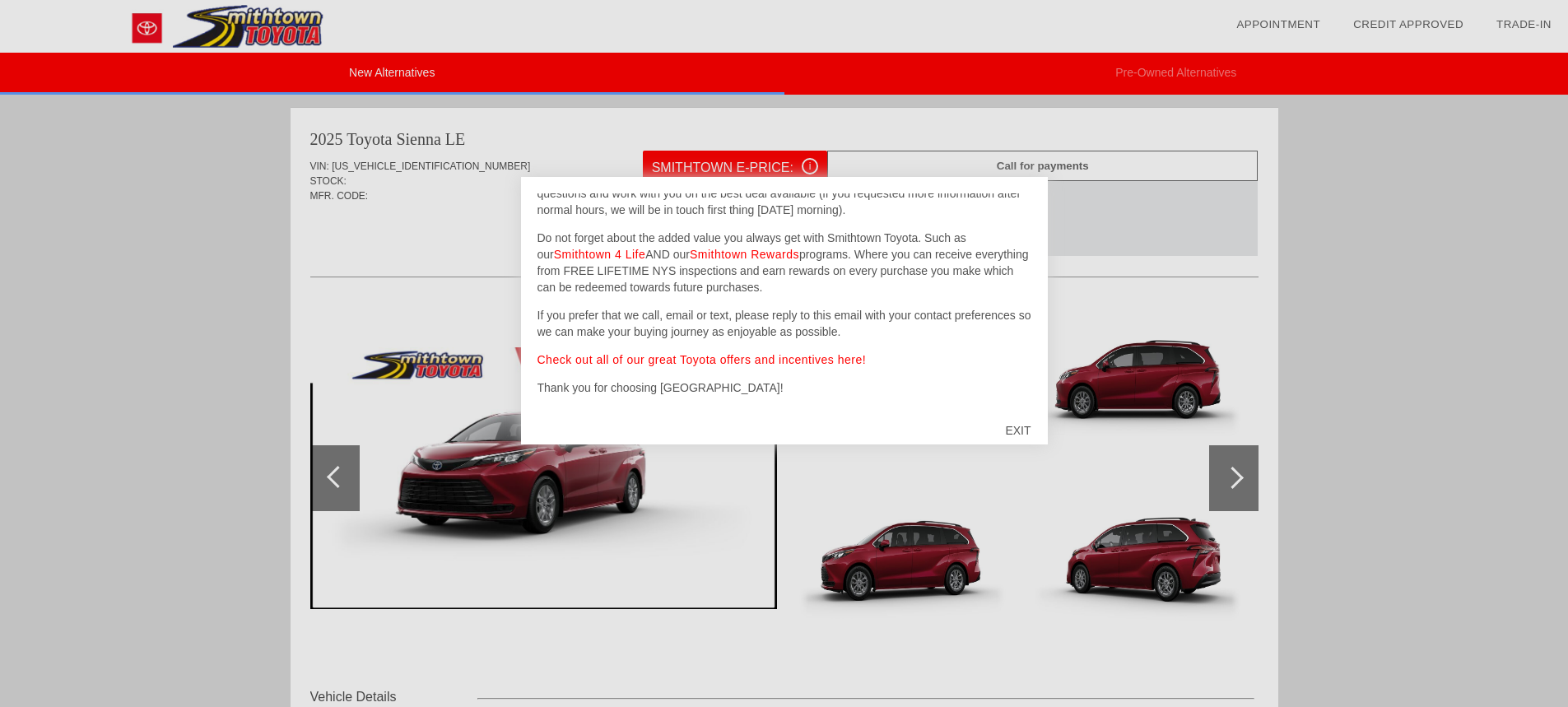
click at [1020, 431] on div "EXIT" at bounding box center [1018, 431] width 58 height 50
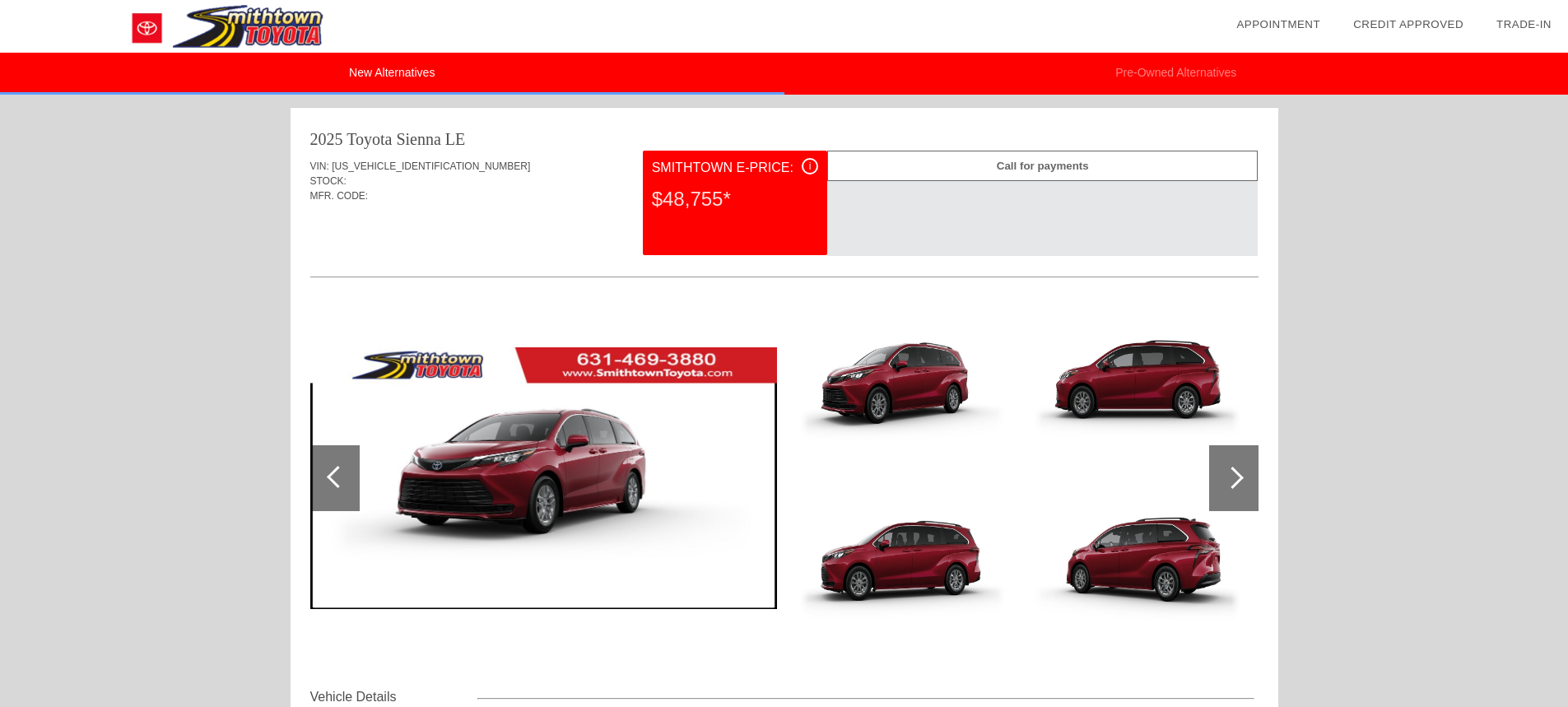
click at [1224, 471] on div at bounding box center [1234, 478] width 50 height 66
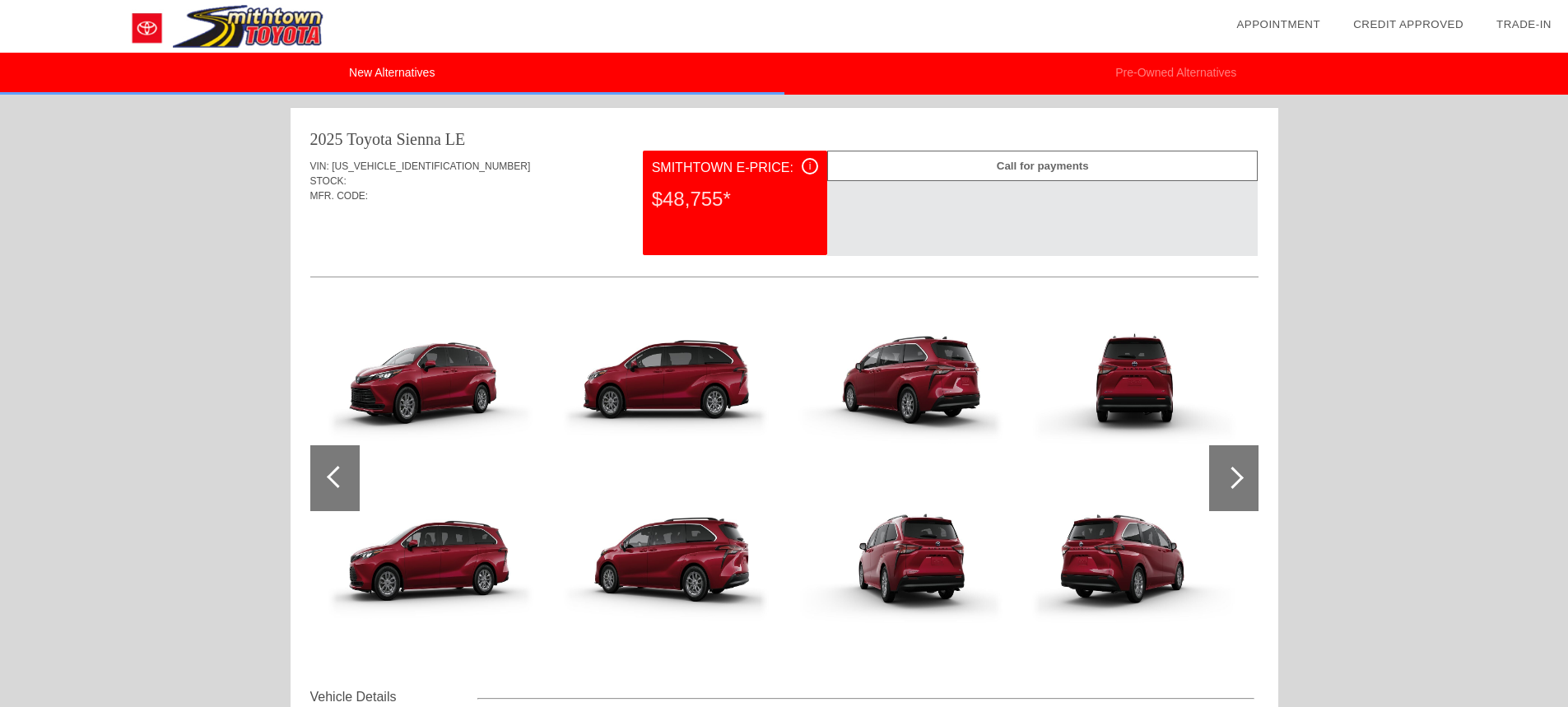
click at [1224, 471] on div at bounding box center [1234, 478] width 50 height 66
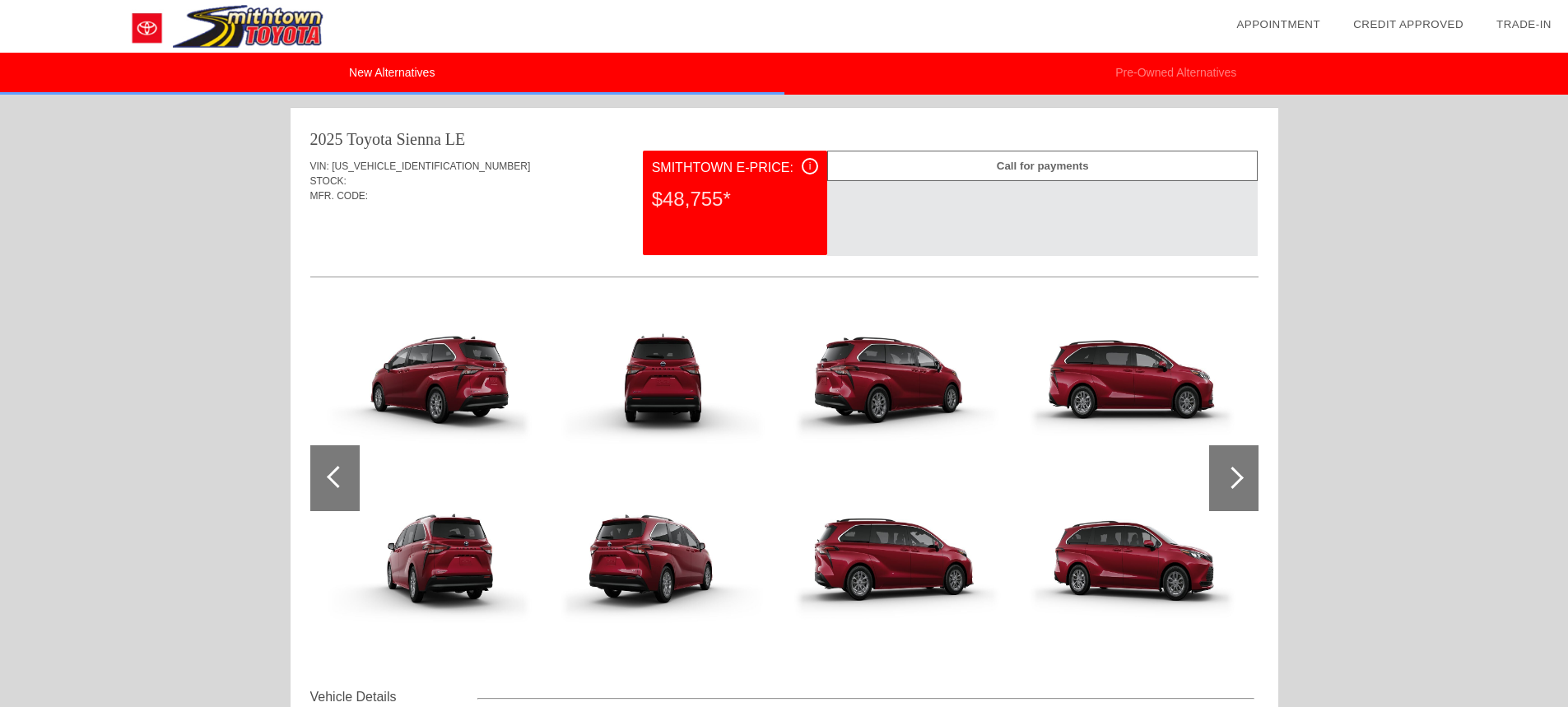
click at [1224, 471] on div at bounding box center [1234, 478] width 50 height 66
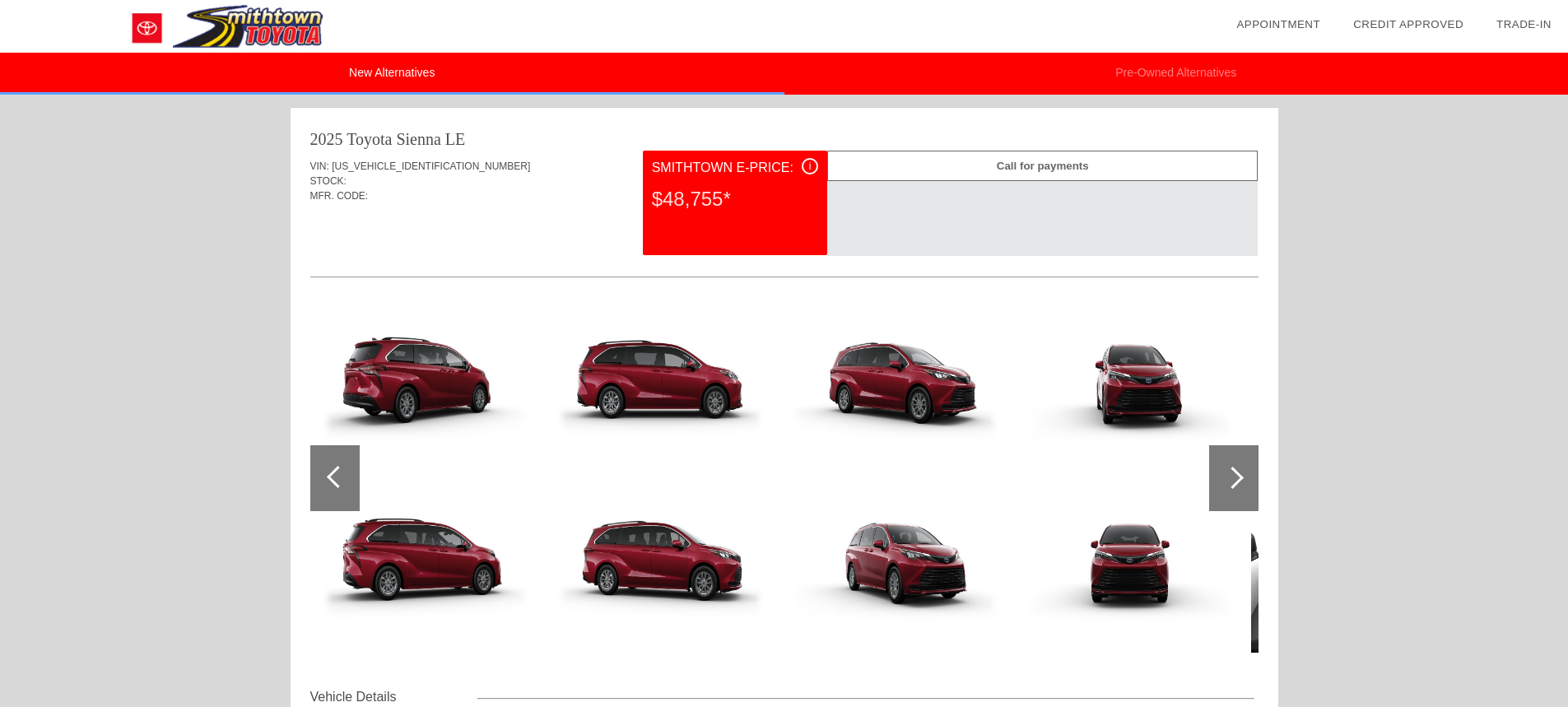
click at [1224, 471] on div at bounding box center [1234, 478] width 50 height 66
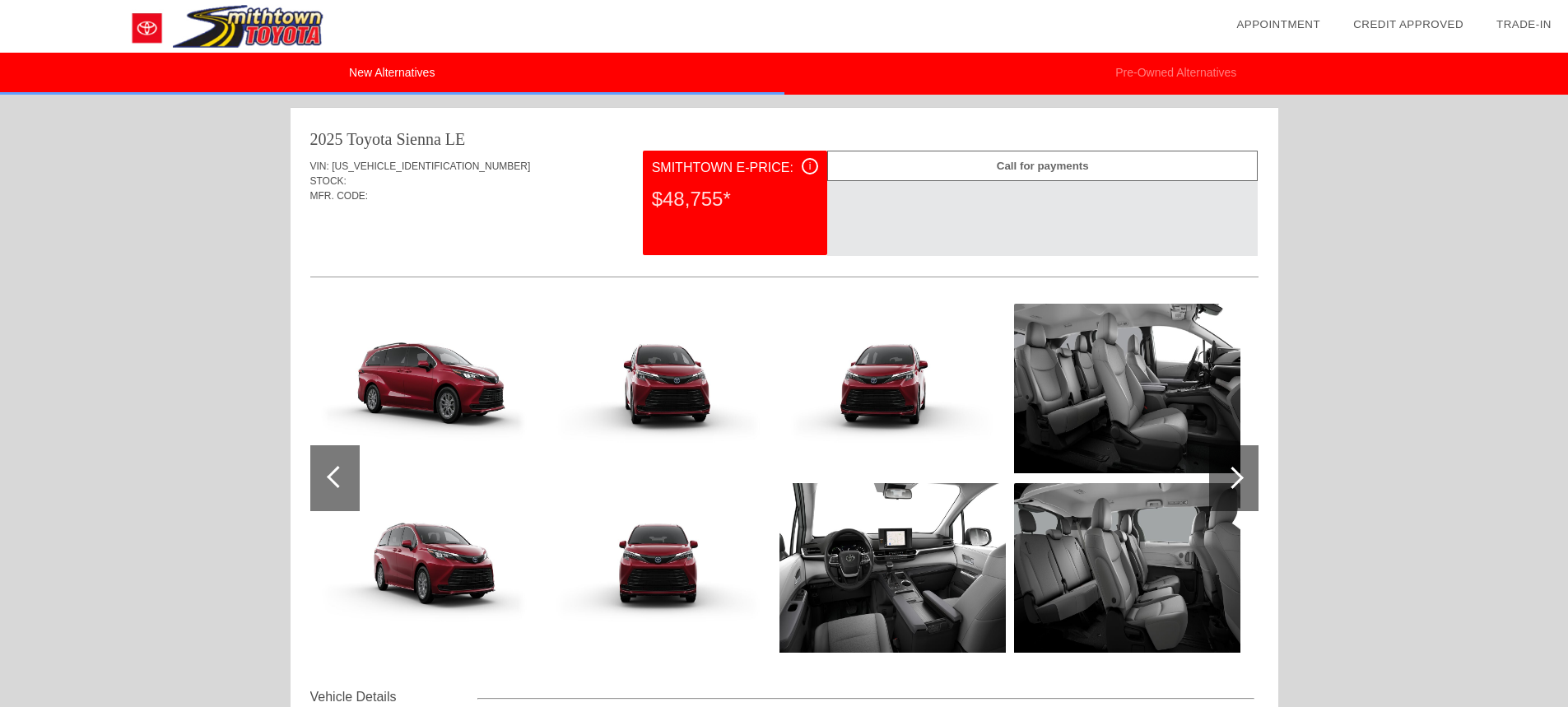
click at [1224, 471] on div at bounding box center [1234, 478] width 50 height 66
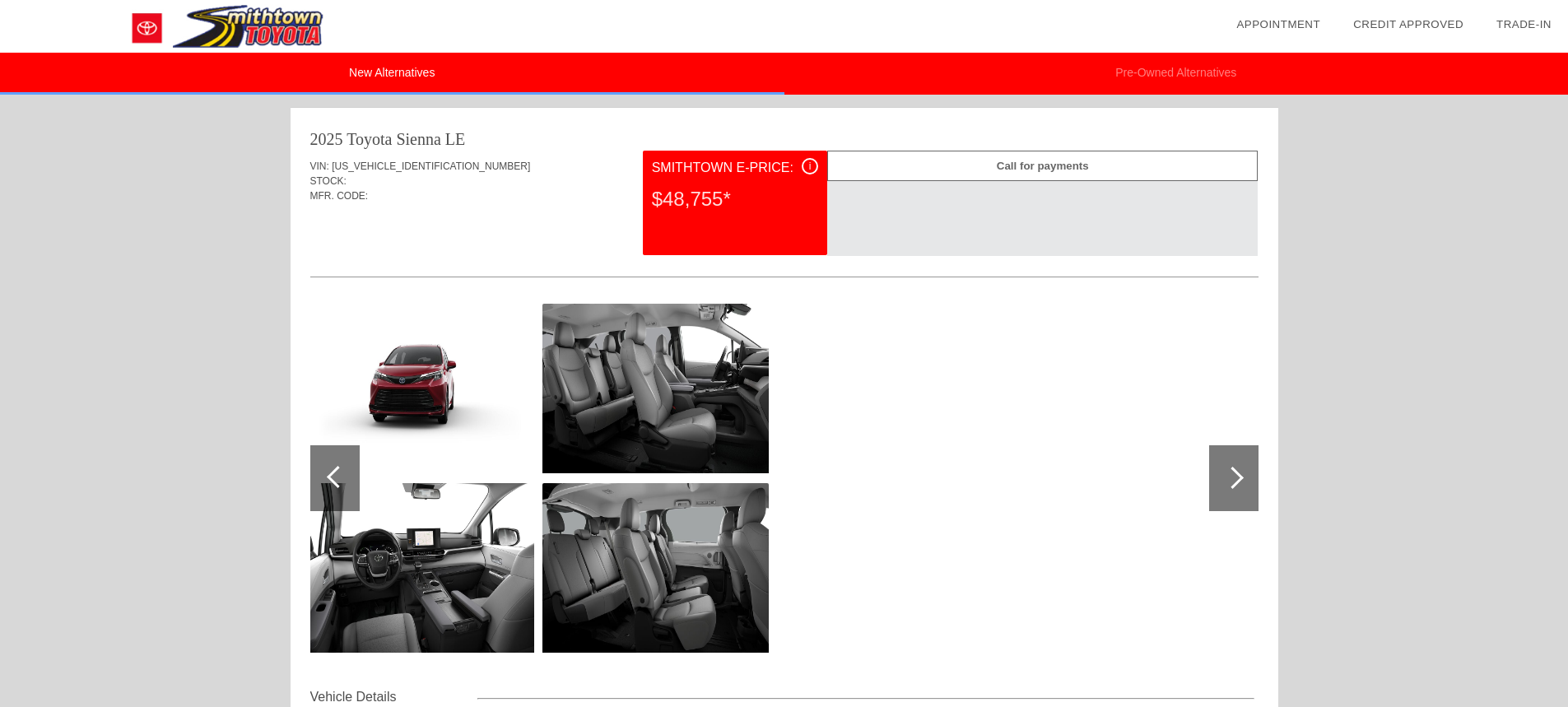
click at [1224, 471] on div at bounding box center [1234, 478] width 50 height 66
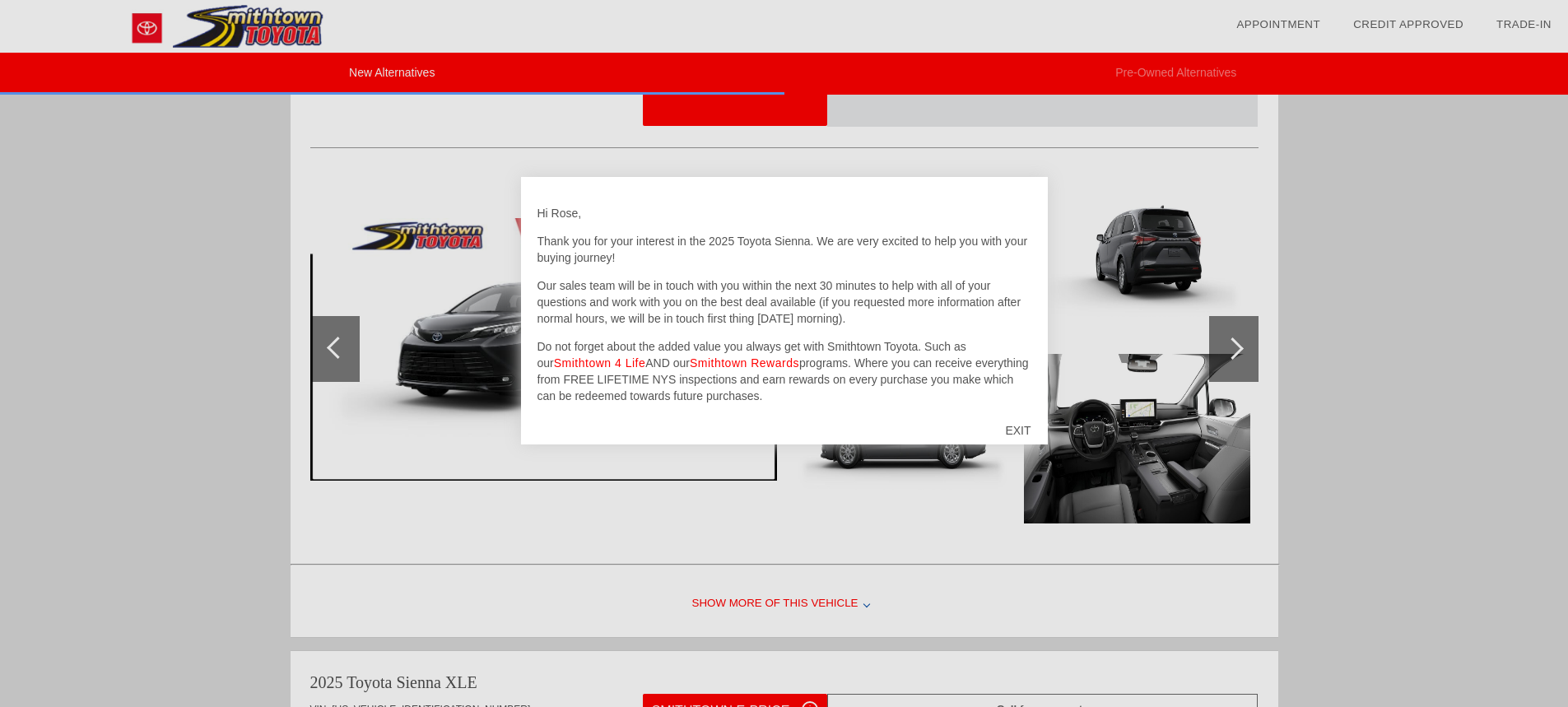
scroll to position [1178, 0]
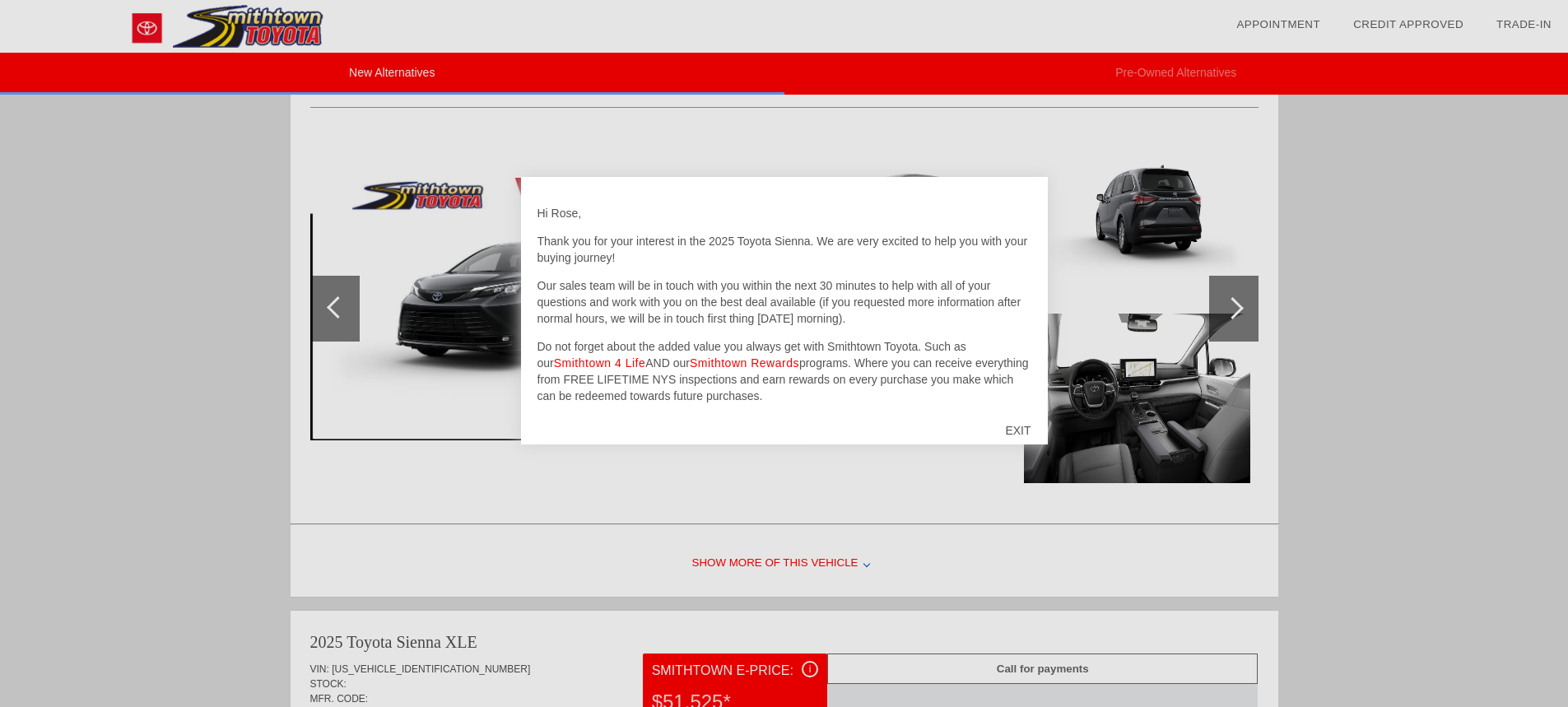
click at [1021, 428] on div "EXIT" at bounding box center [1018, 431] width 58 height 50
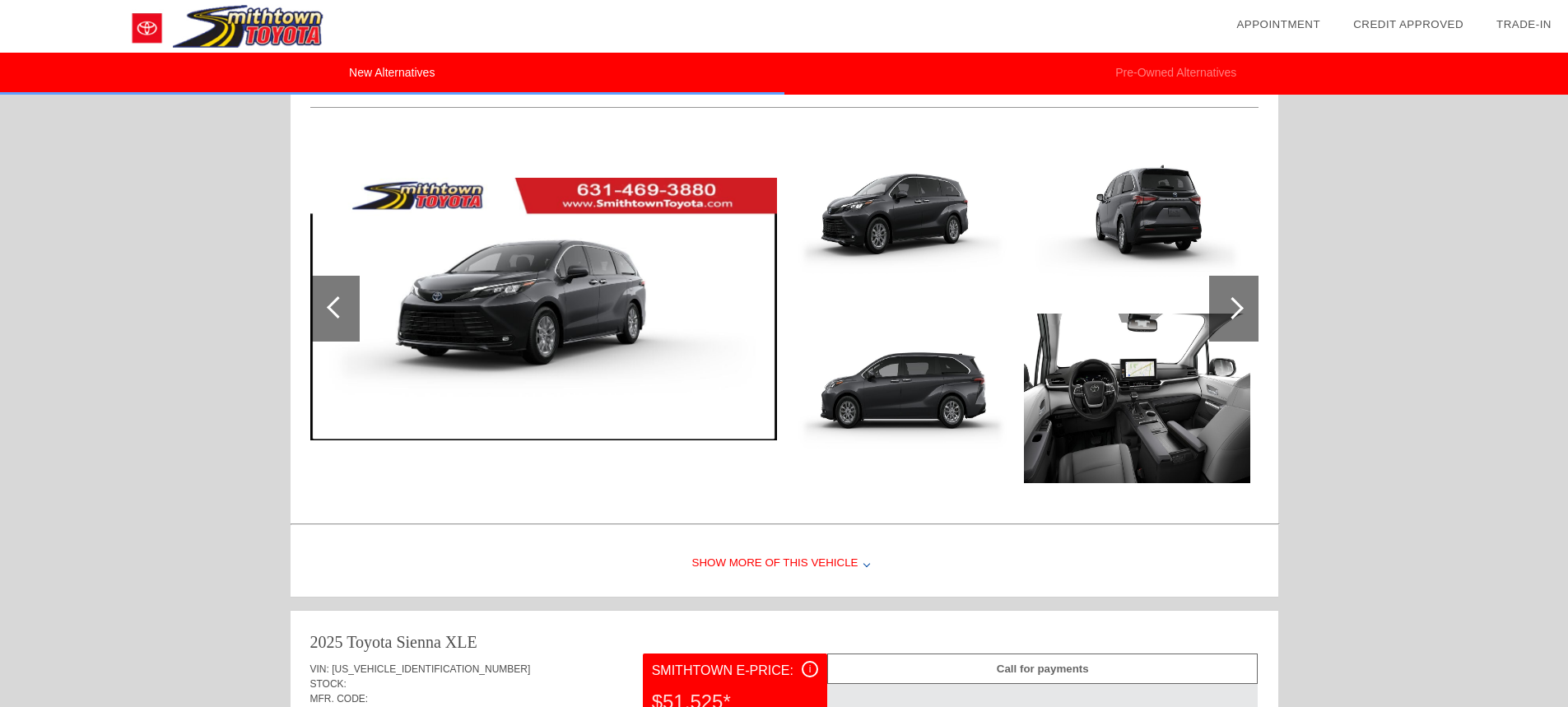
click at [1242, 299] on div at bounding box center [1234, 309] width 50 height 66
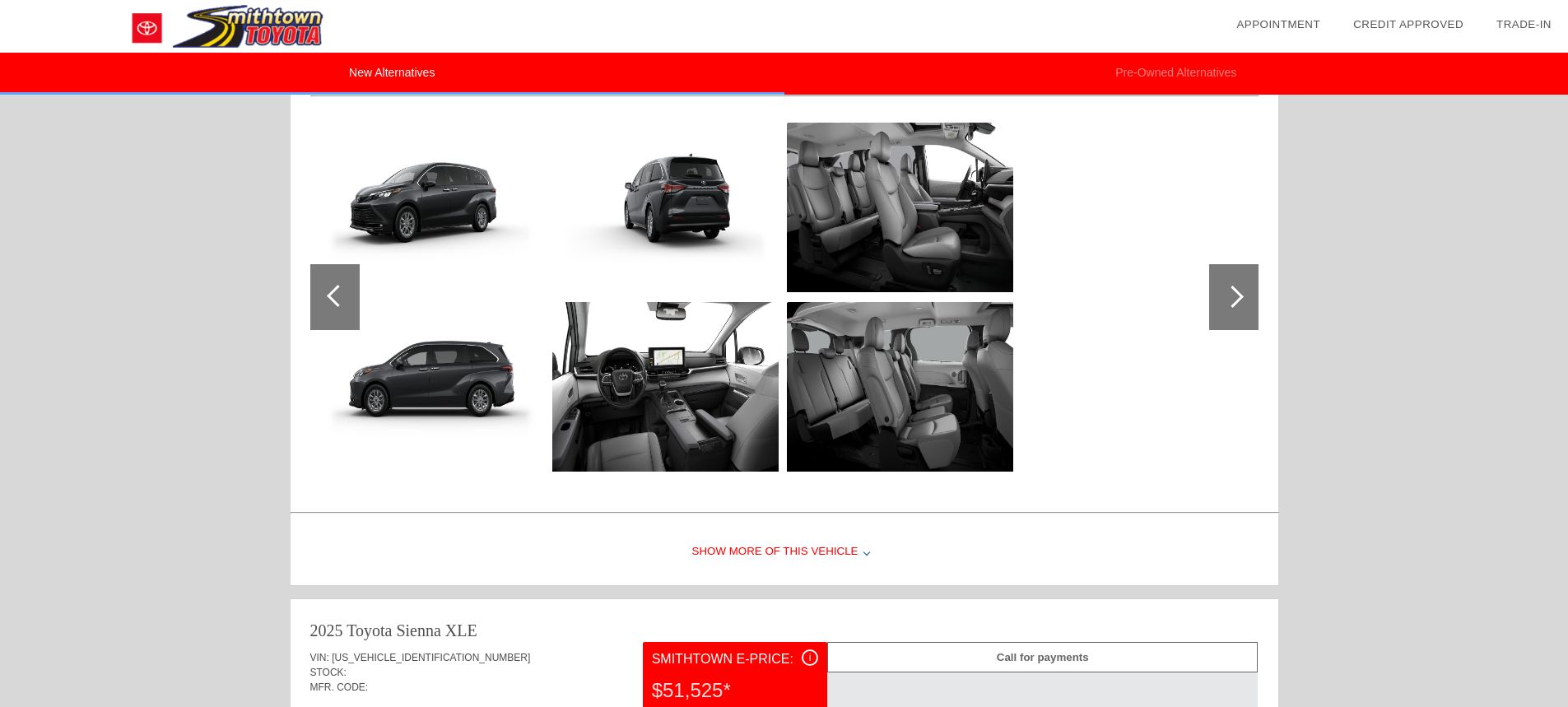
scroll to position [1672, 0]
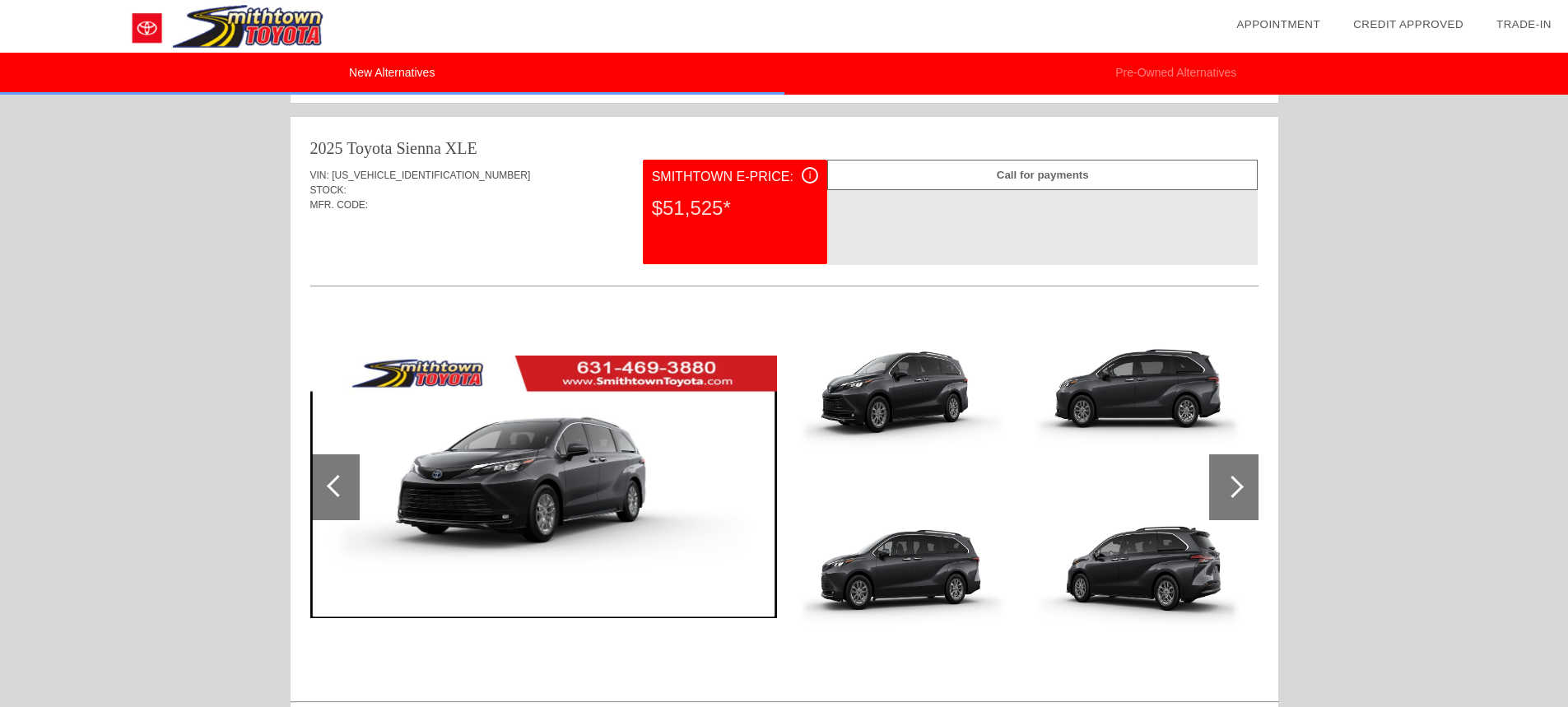
click at [1240, 478] on div at bounding box center [1234, 487] width 50 height 66
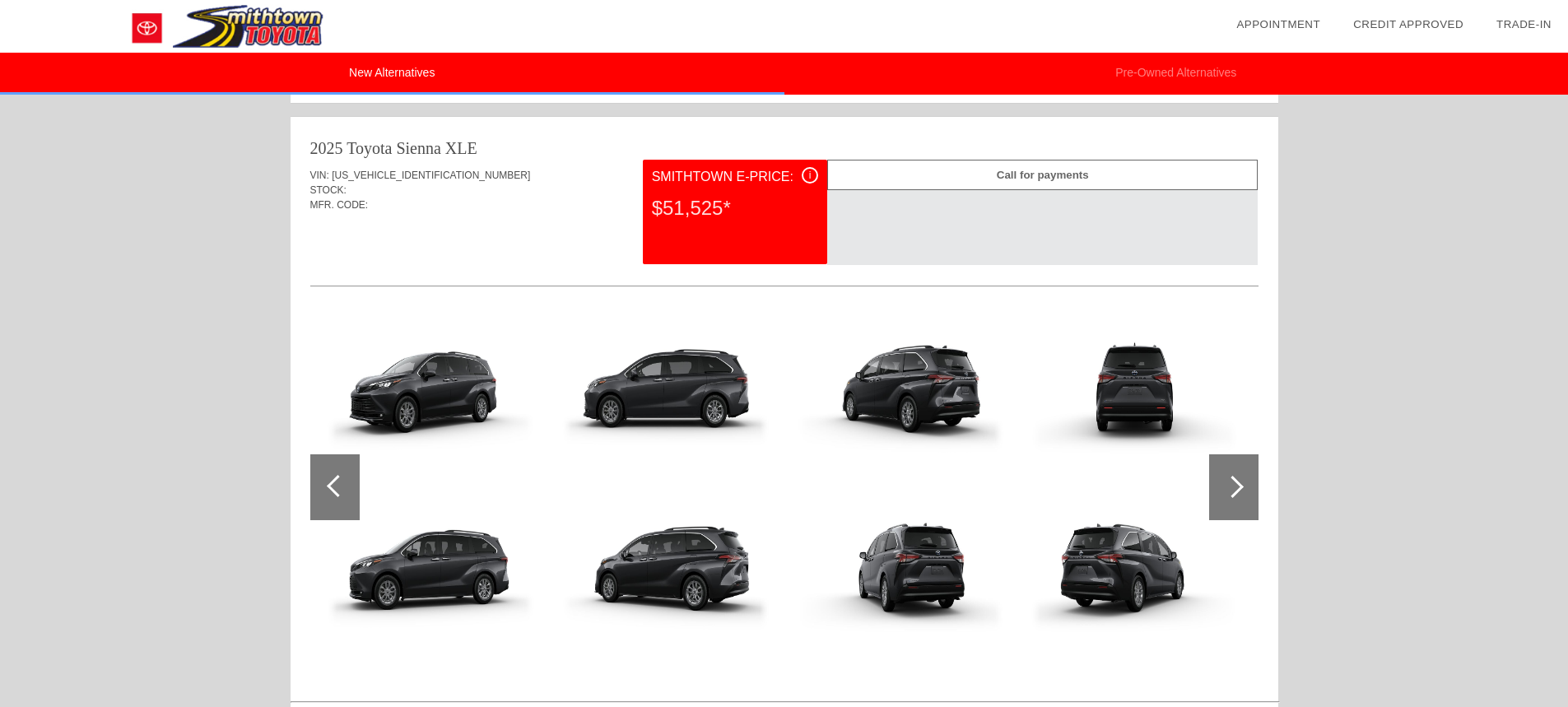
click at [1240, 478] on div at bounding box center [1234, 487] width 50 height 66
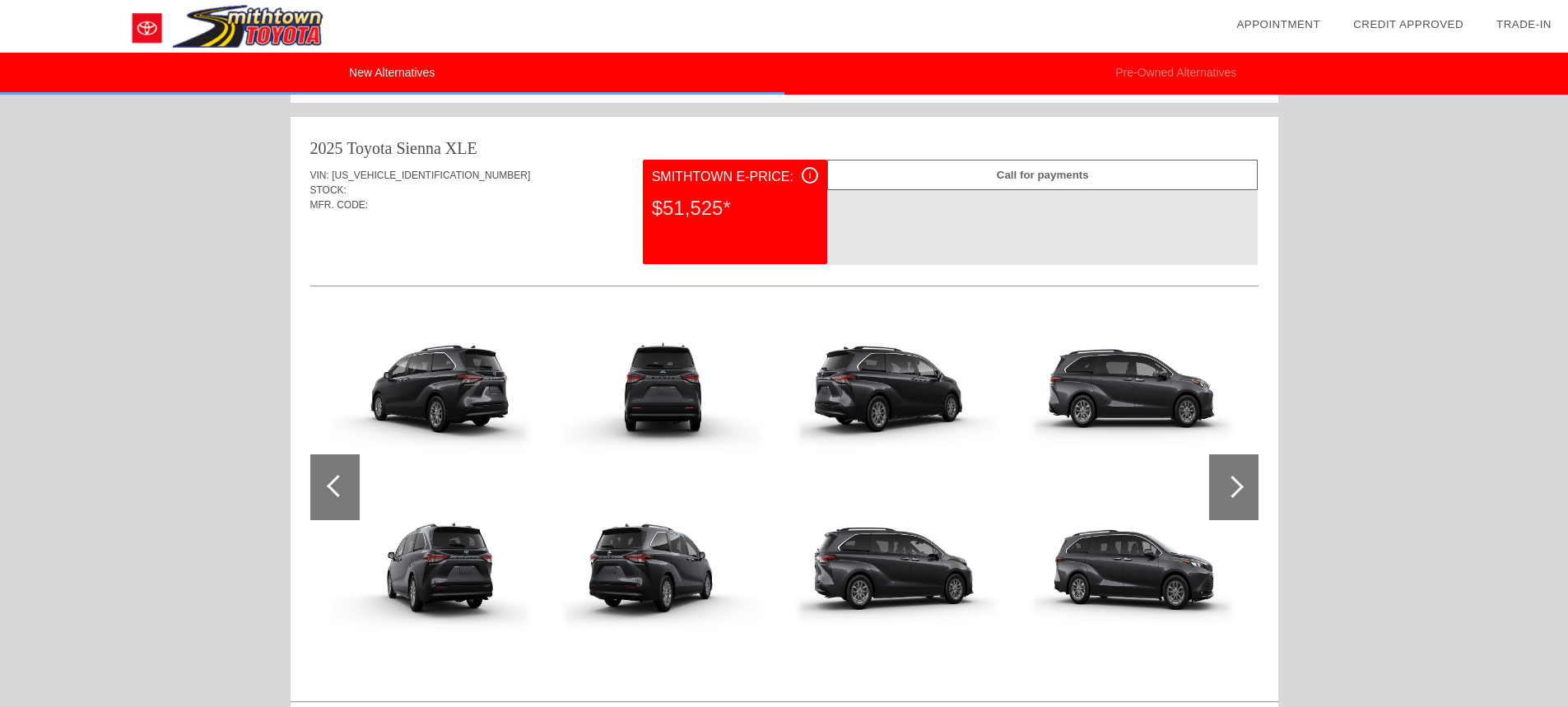
click at [1240, 478] on div at bounding box center [1234, 487] width 50 height 66
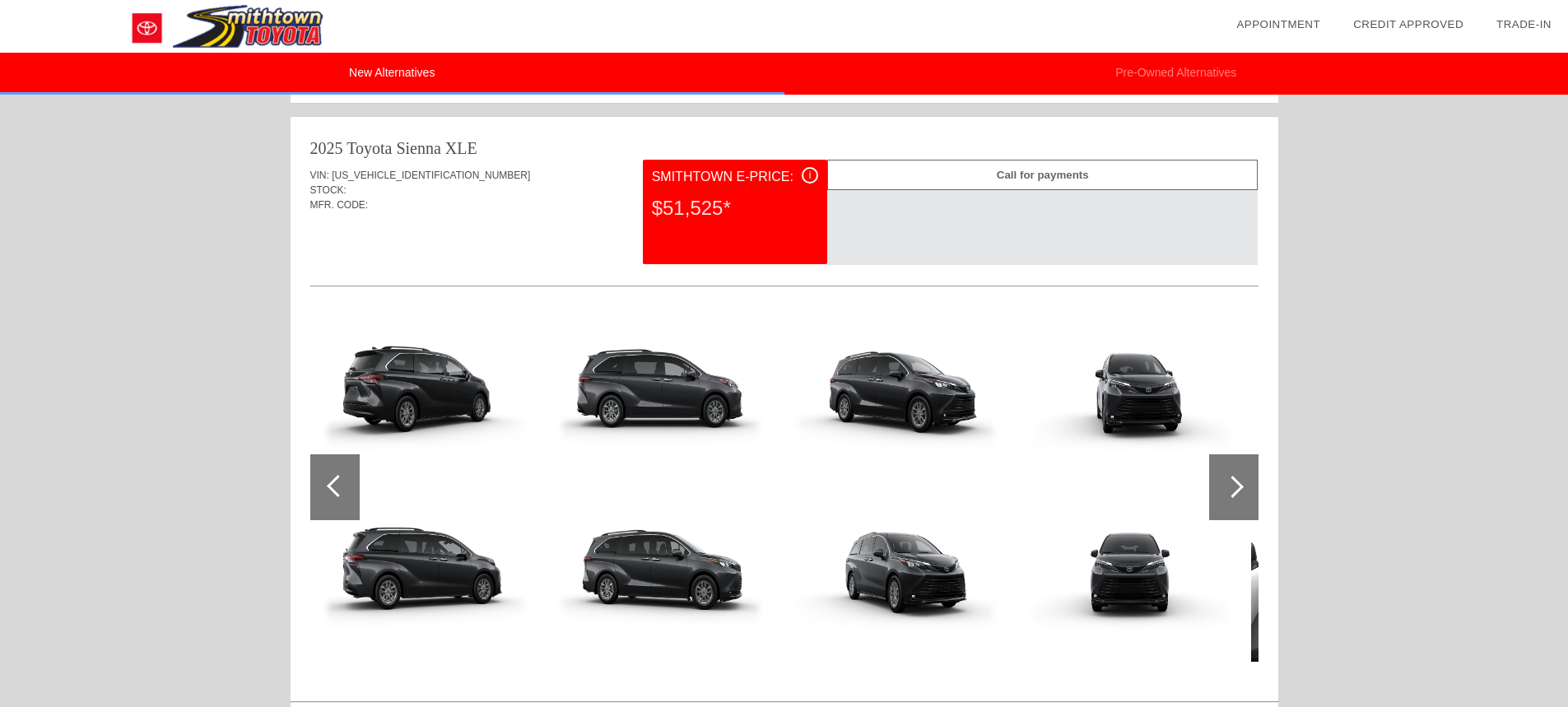
click at [1240, 478] on div at bounding box center [1234, 487] width 50 height 66
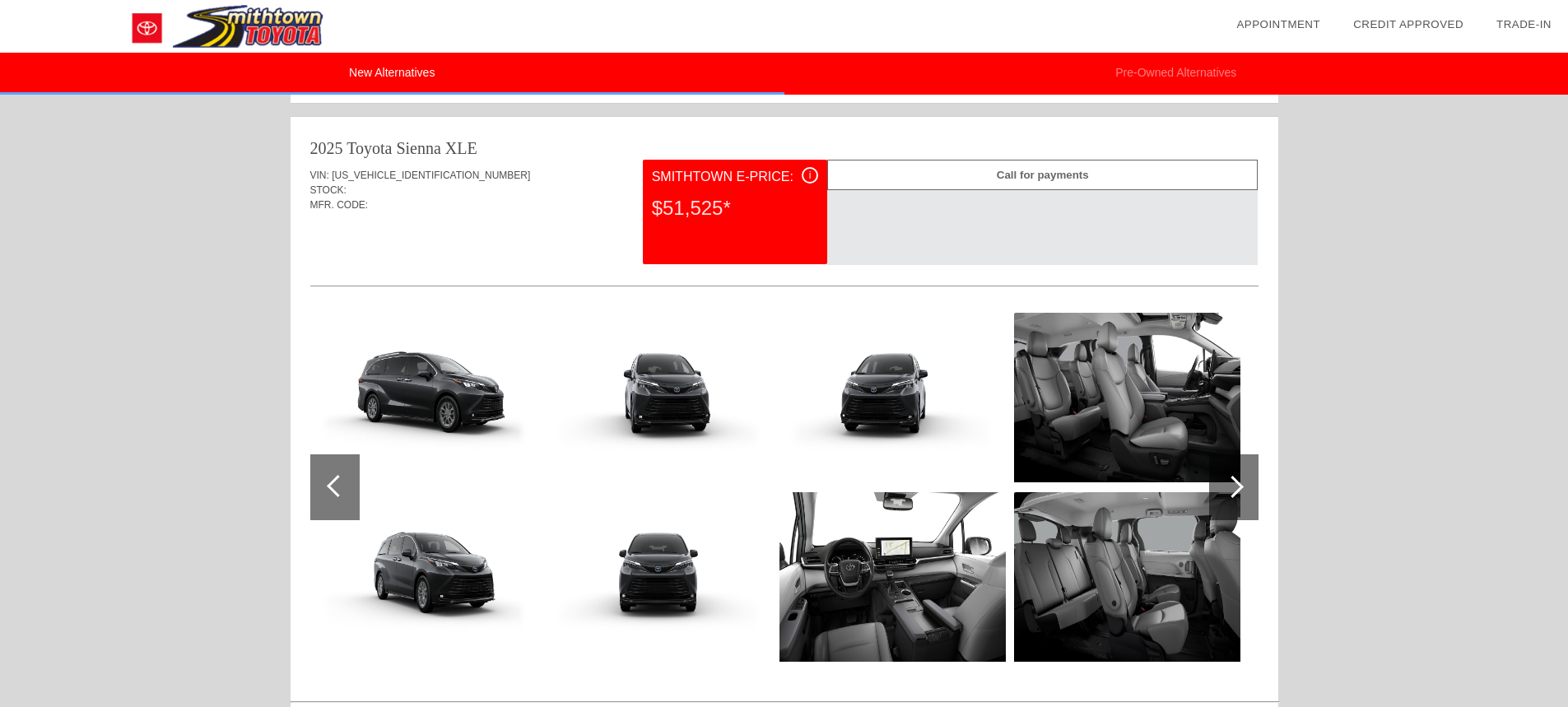
click at [1240, 478] on div at bounding box center [1234, 487] width 50 height 66
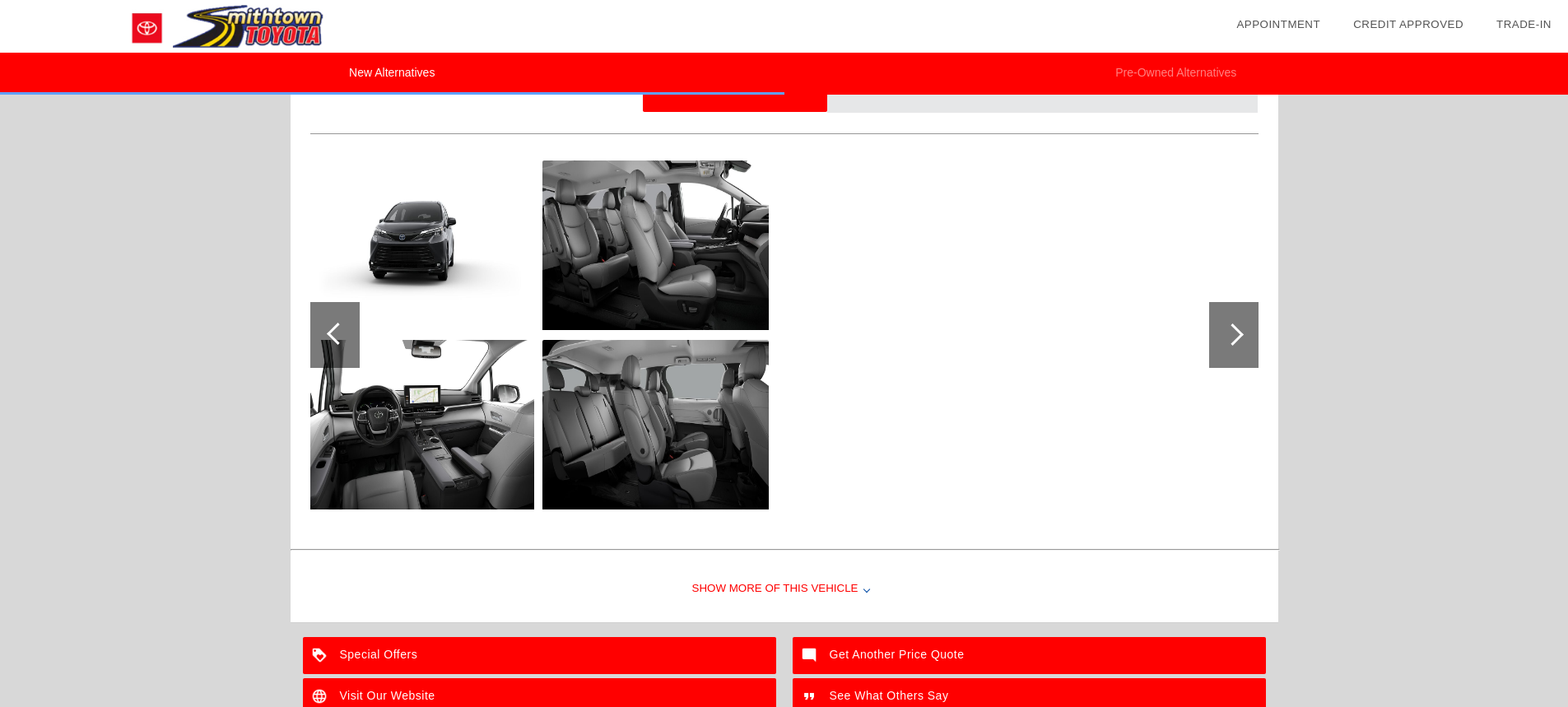
scroll to position [2009, 0]
